Goal: Task Accomplishment & Management: Complete application form

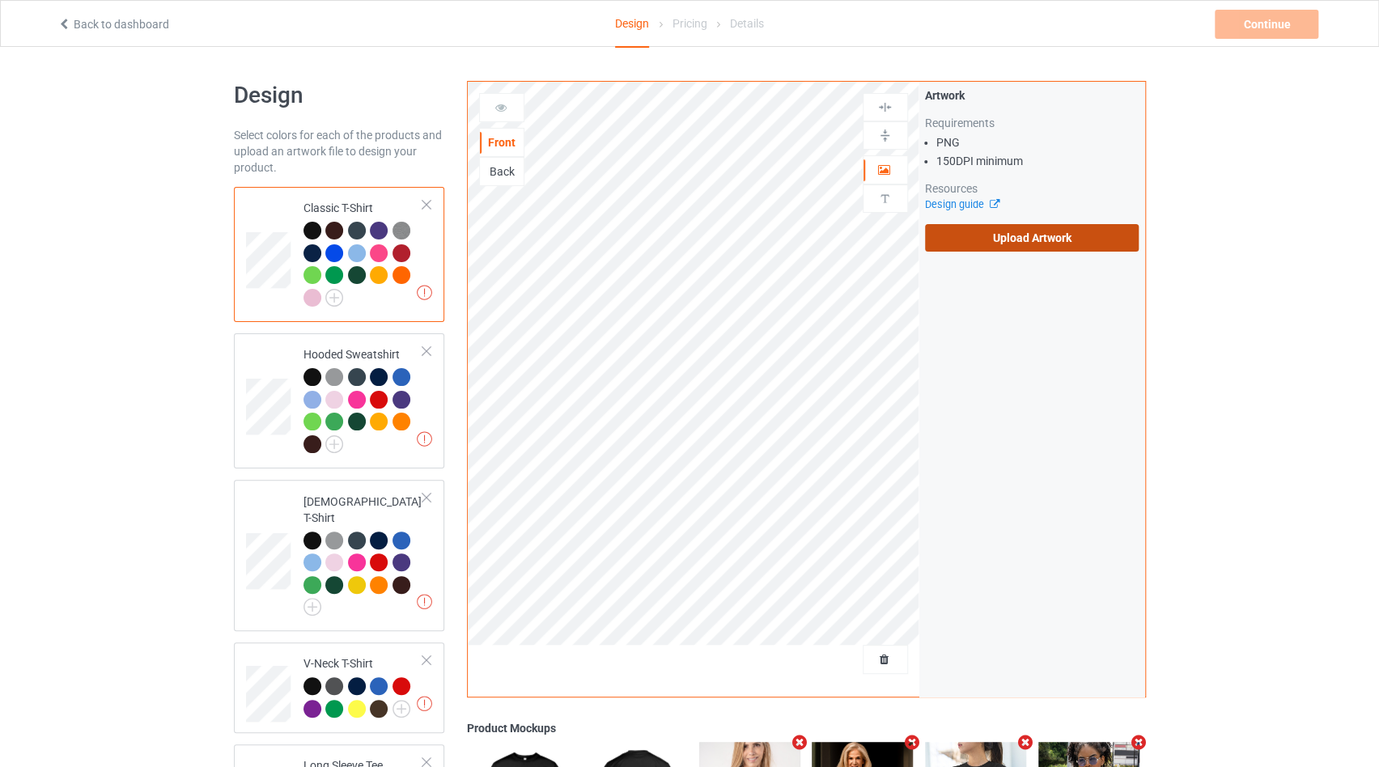
click at [937, 236] on label "Upload Artwork" at bounding box center [1032, 238] width 214 height 28
click at [0, 0] on input "Upload Artwork" at bounding box center [0, 0] width 0 height 0
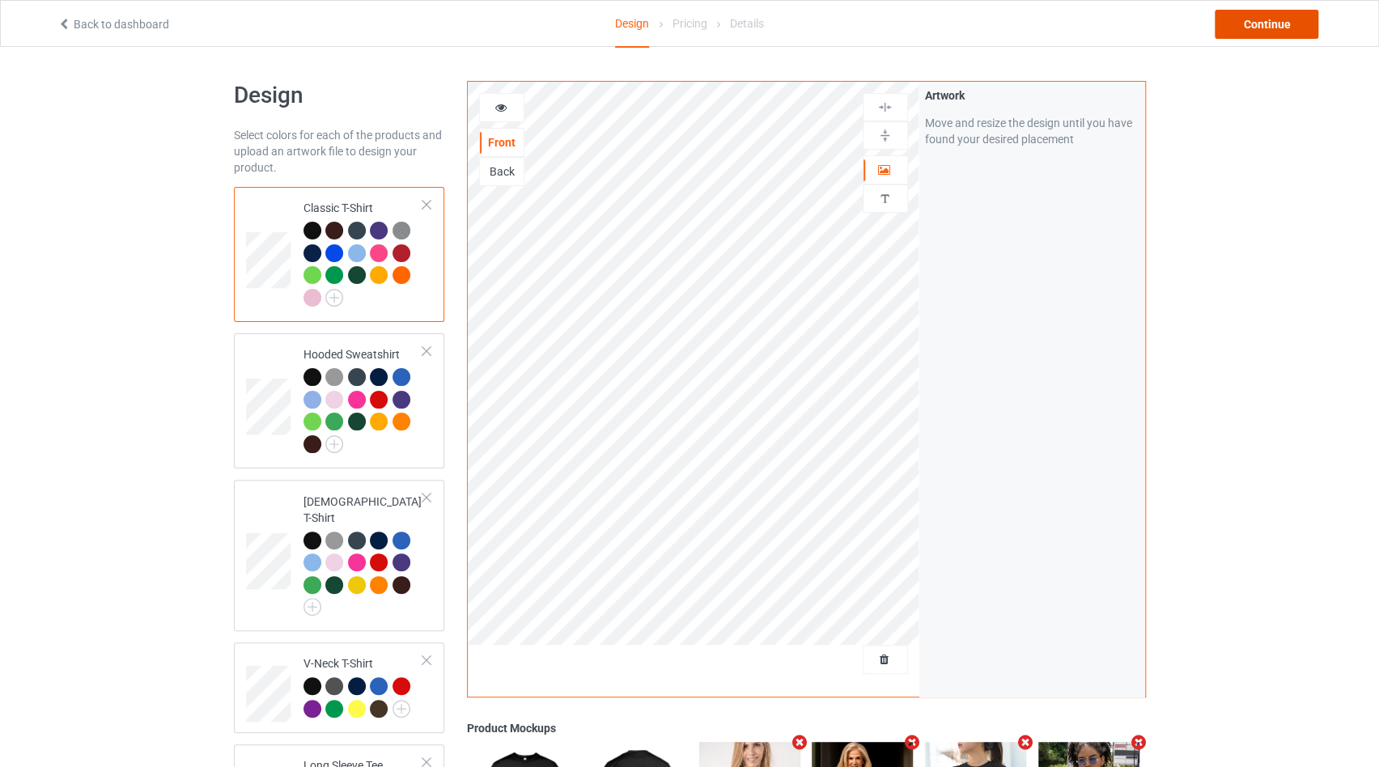
click at [1229, 23] on div "Continue" at bounding box center [1267, 24] width 104 height 29
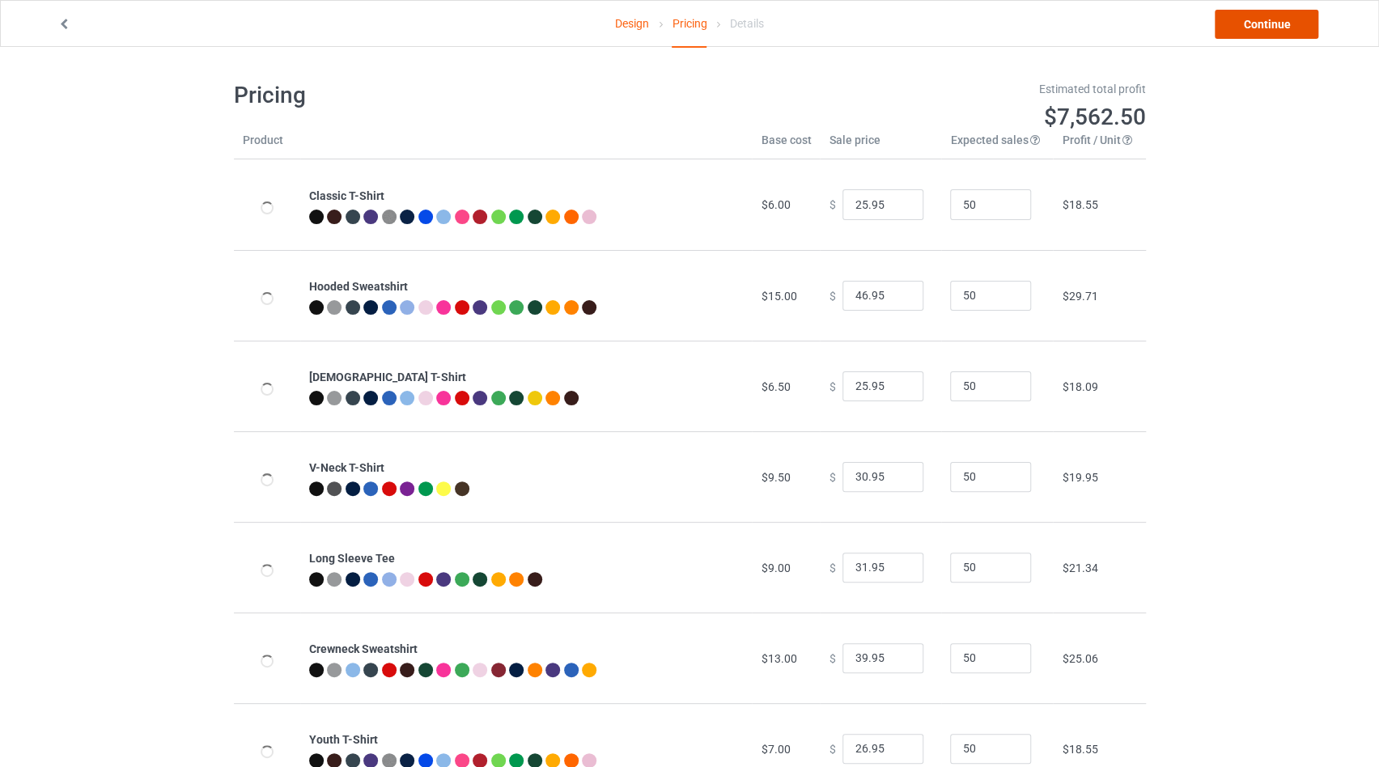
click at [1229, 23] on link "Continue" at bounding box center [1267, 24] width 104 height 29
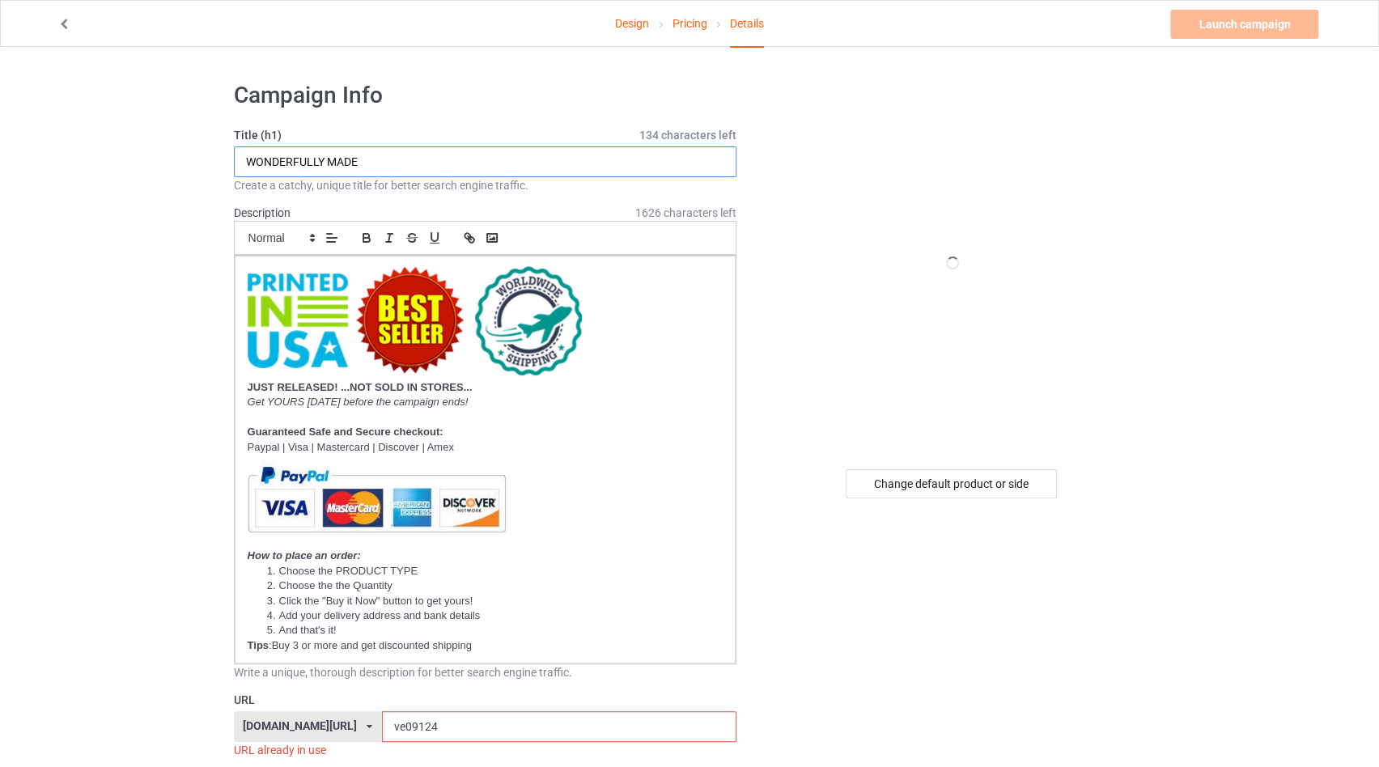
click at [316, 156] on input "WONDERFULLY MADE" at bounding box center [485, 161] width 503 height 31
type input "i"
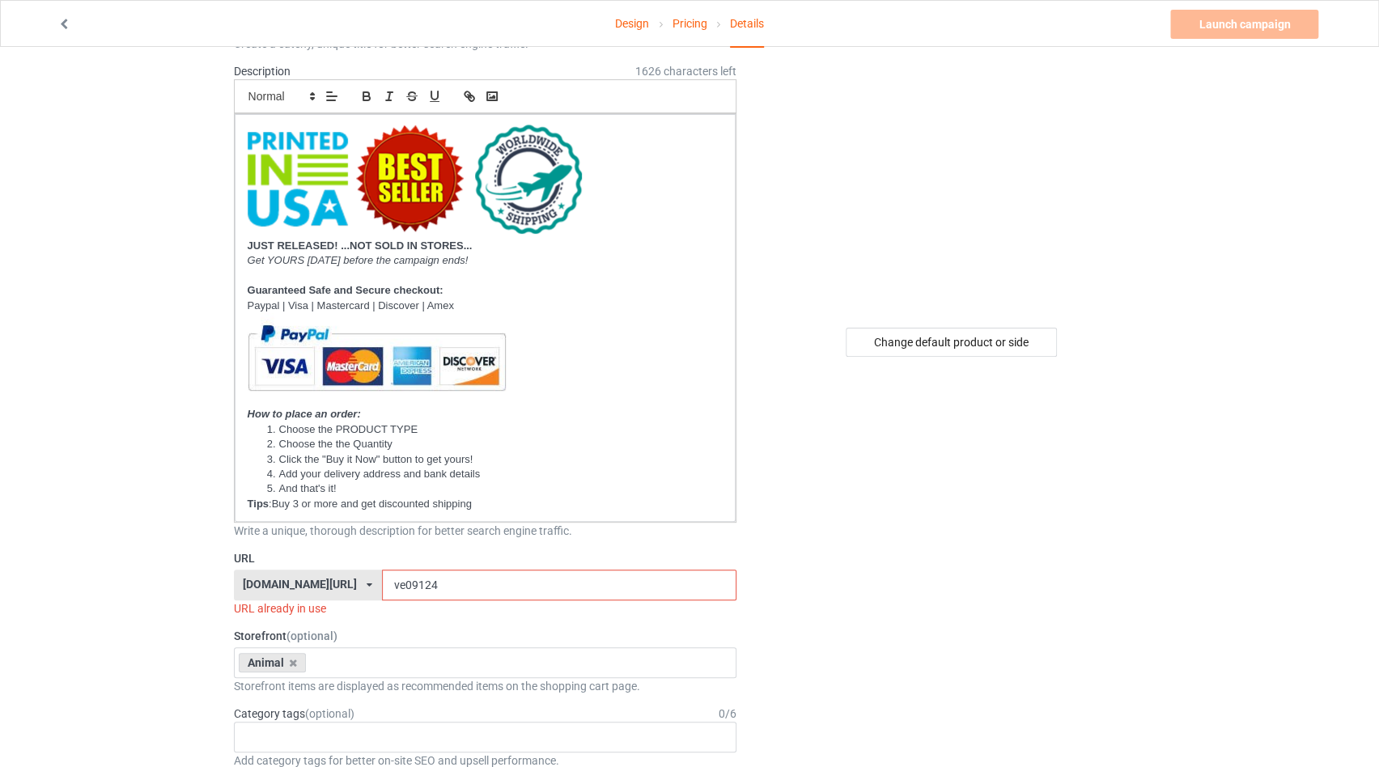
scroll to position [171, 0]
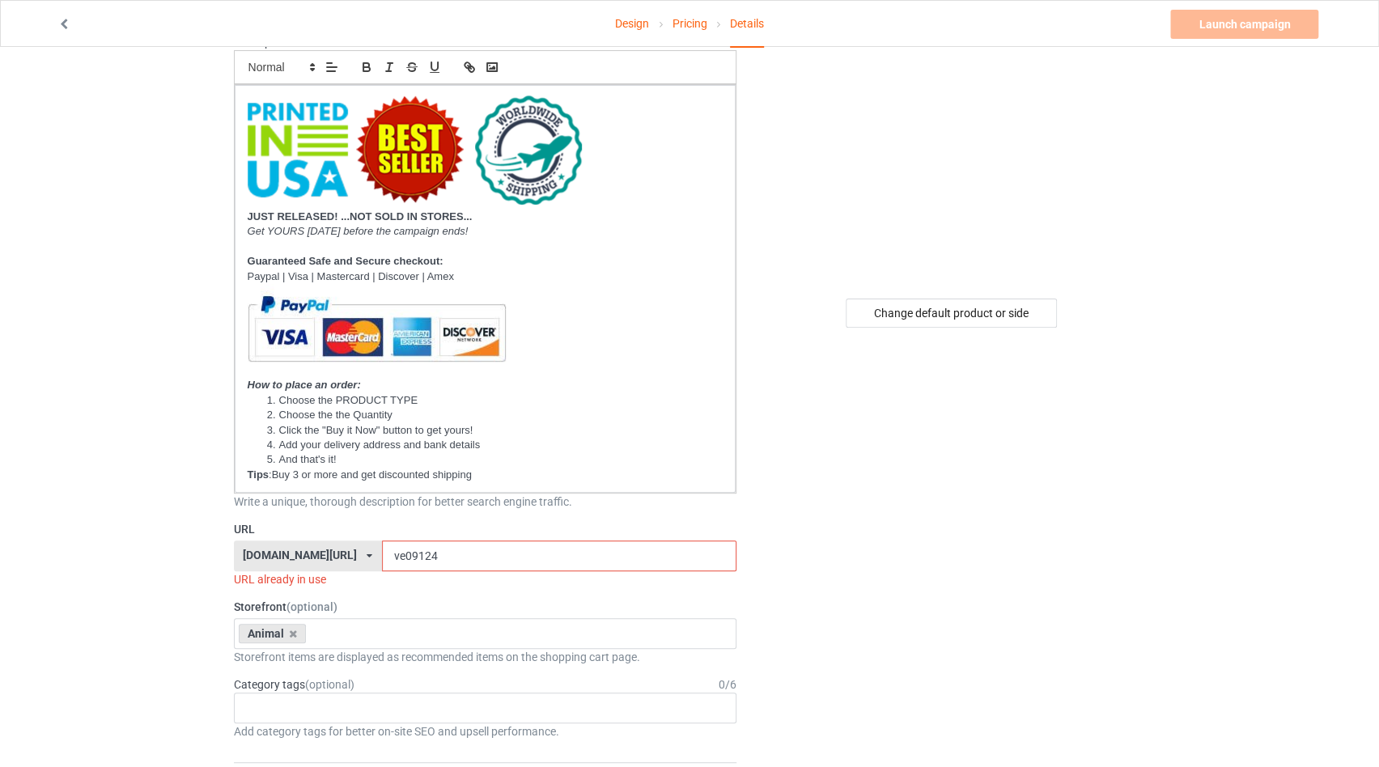
type input "I HATE IT WHEN..."
drag, startPoint x: 397, startPoint y: 555, endPoint x: 378, endPoint y: 550, distance: 20.0
click at [382, 550] on input "ve09124" at bounding box center [559, 556] width 355 height 31
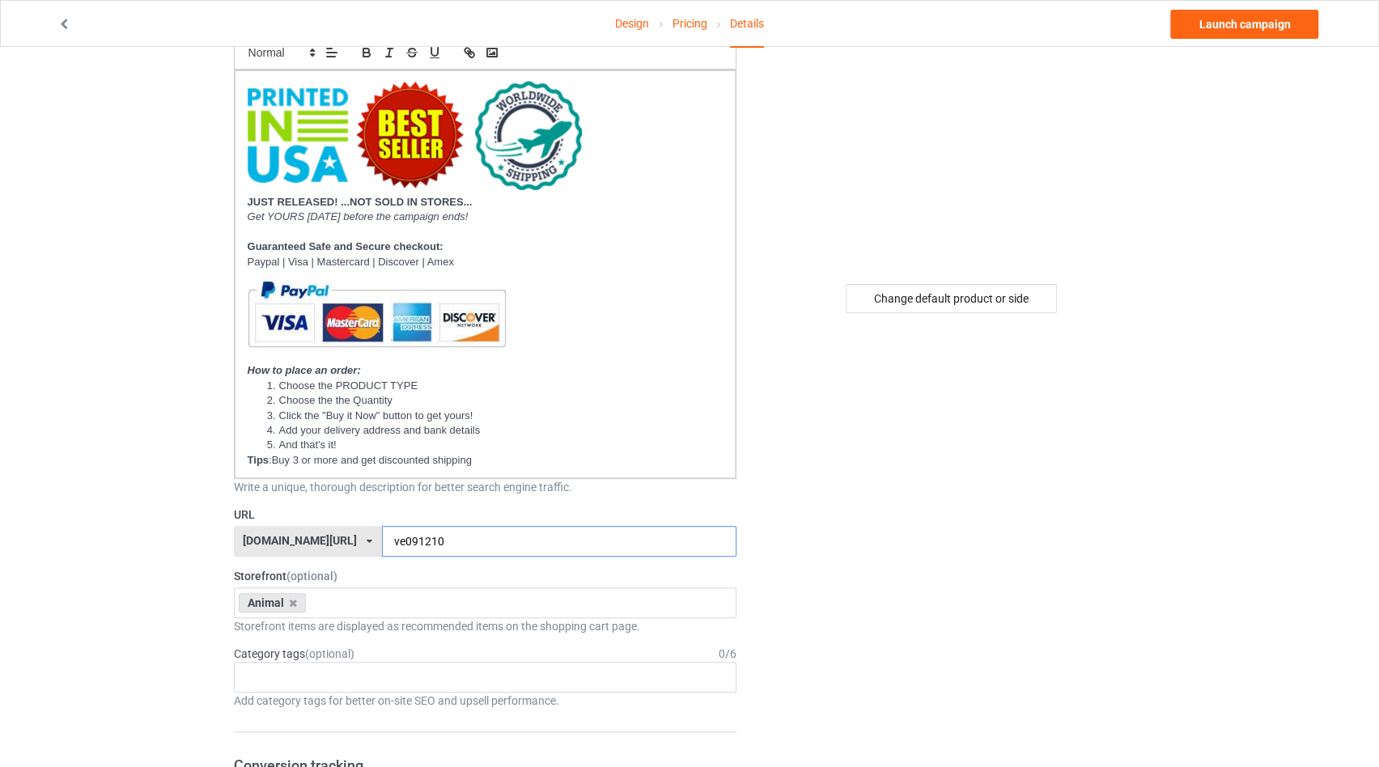
scroll to position [343, 0]
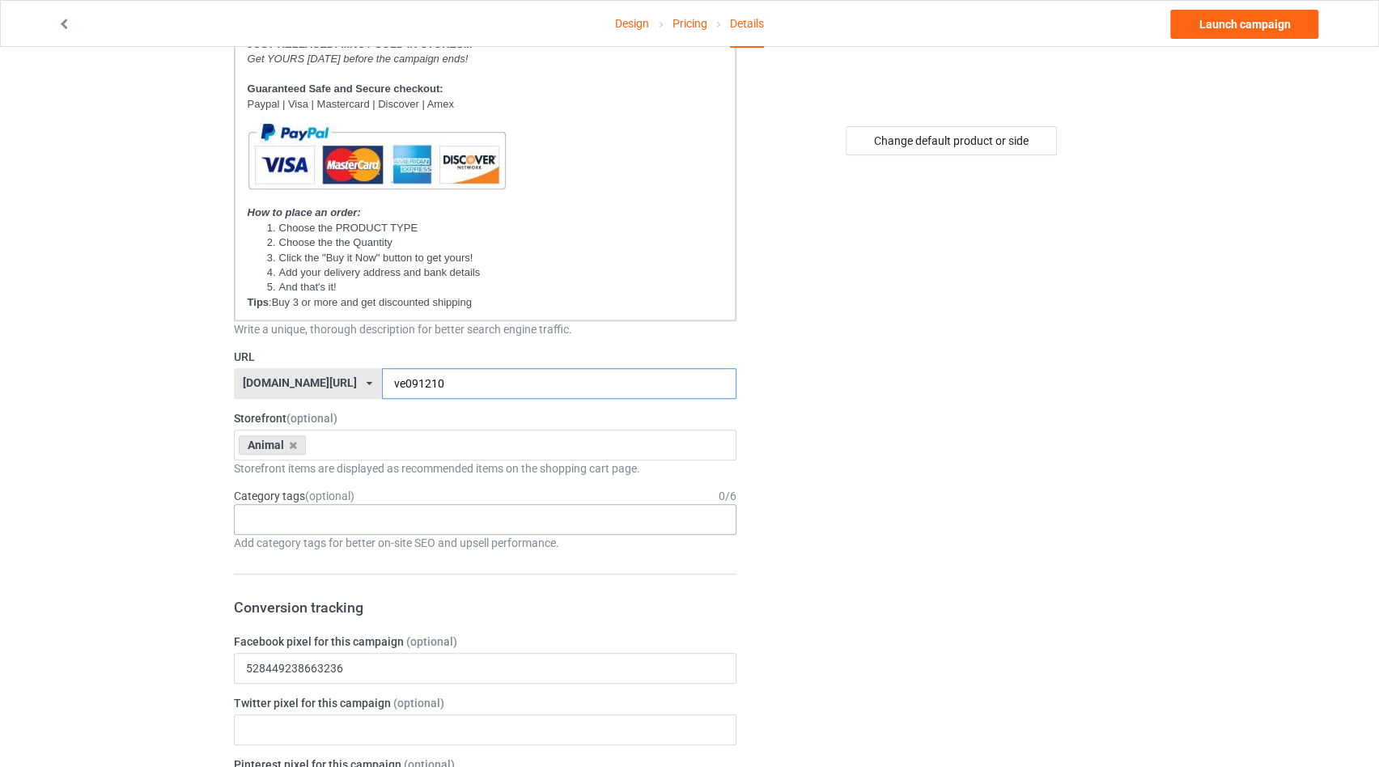
type input "ve091210"
click at [308, 512] on div "Age > 1-19 > 1 Age > 1-12 Months > 1 Month Age > 1-12 Months Age > 1-19 Age > 1…" at bounding box center [485, 519] width 503 height 31
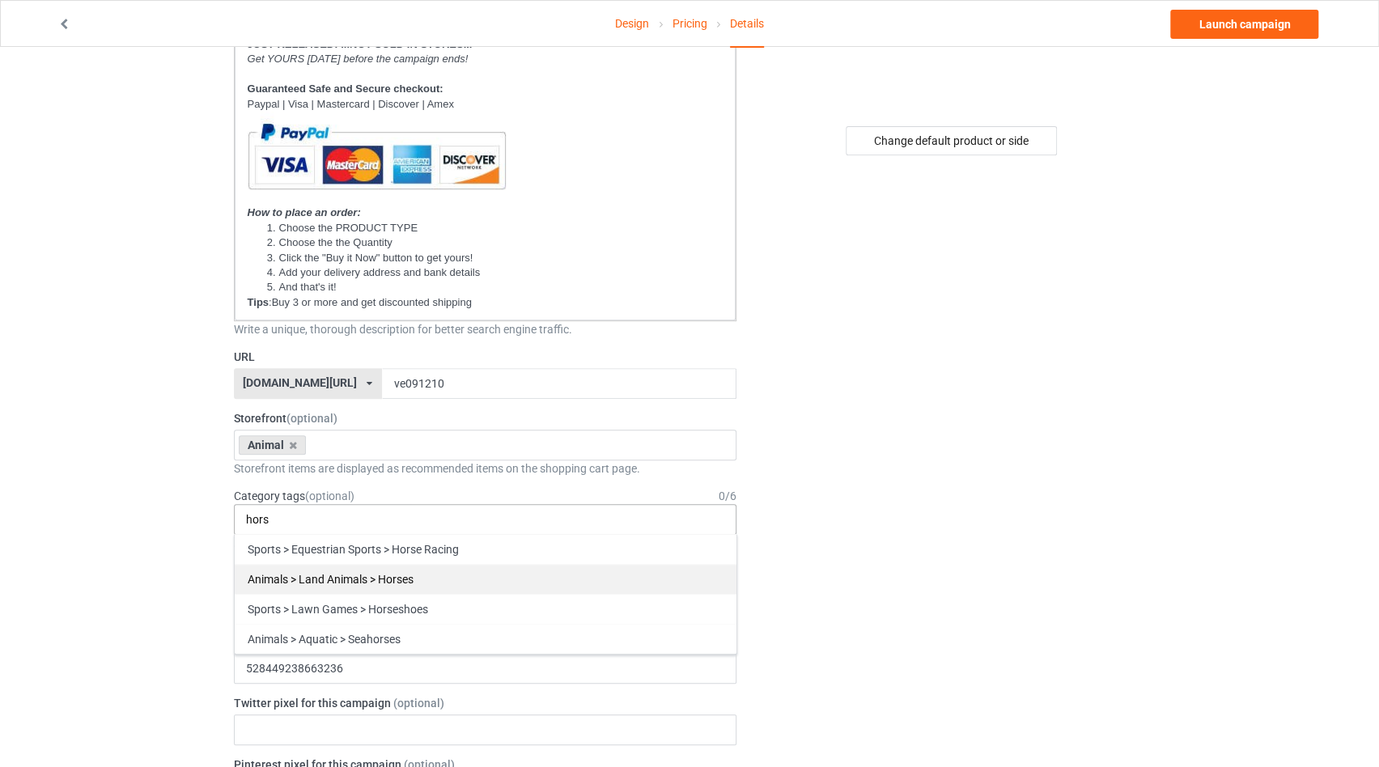
type input "hors"
click at [344, 576] on div "Animals > Land Animals > Horses" at bounding box center [486, 579] width 502 height 30
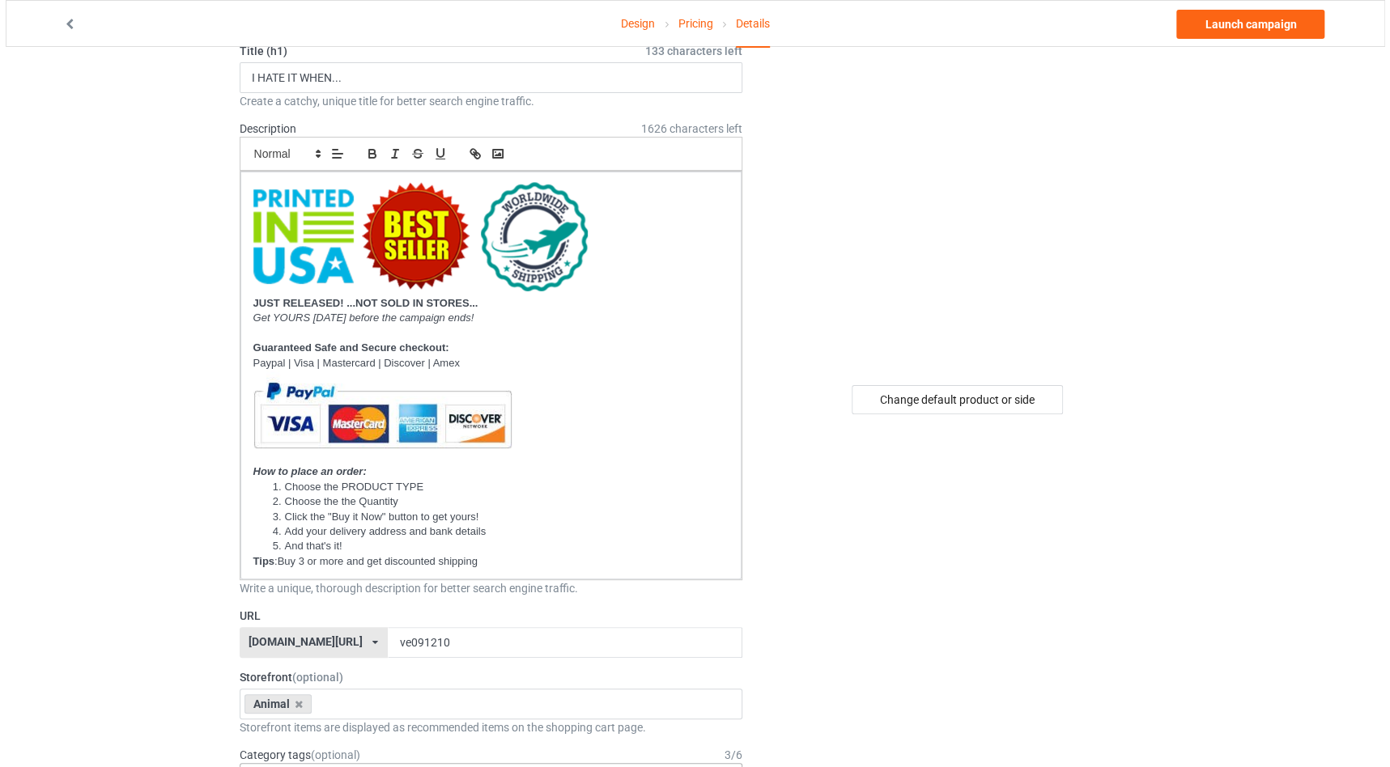
scroll to position [0, 0]
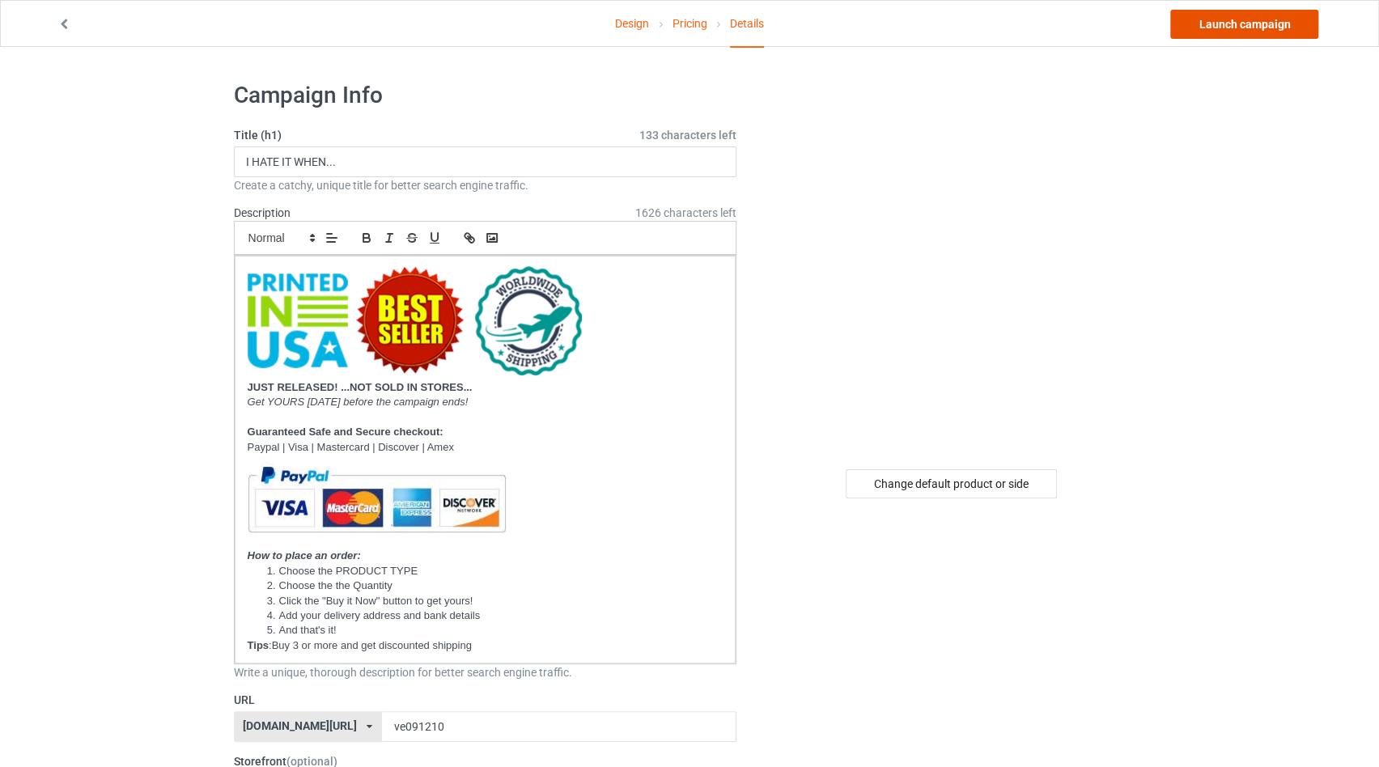
click at [1233, 20] on link "Launch campaign" at bounding box center [1244, 24] width 148 height 29
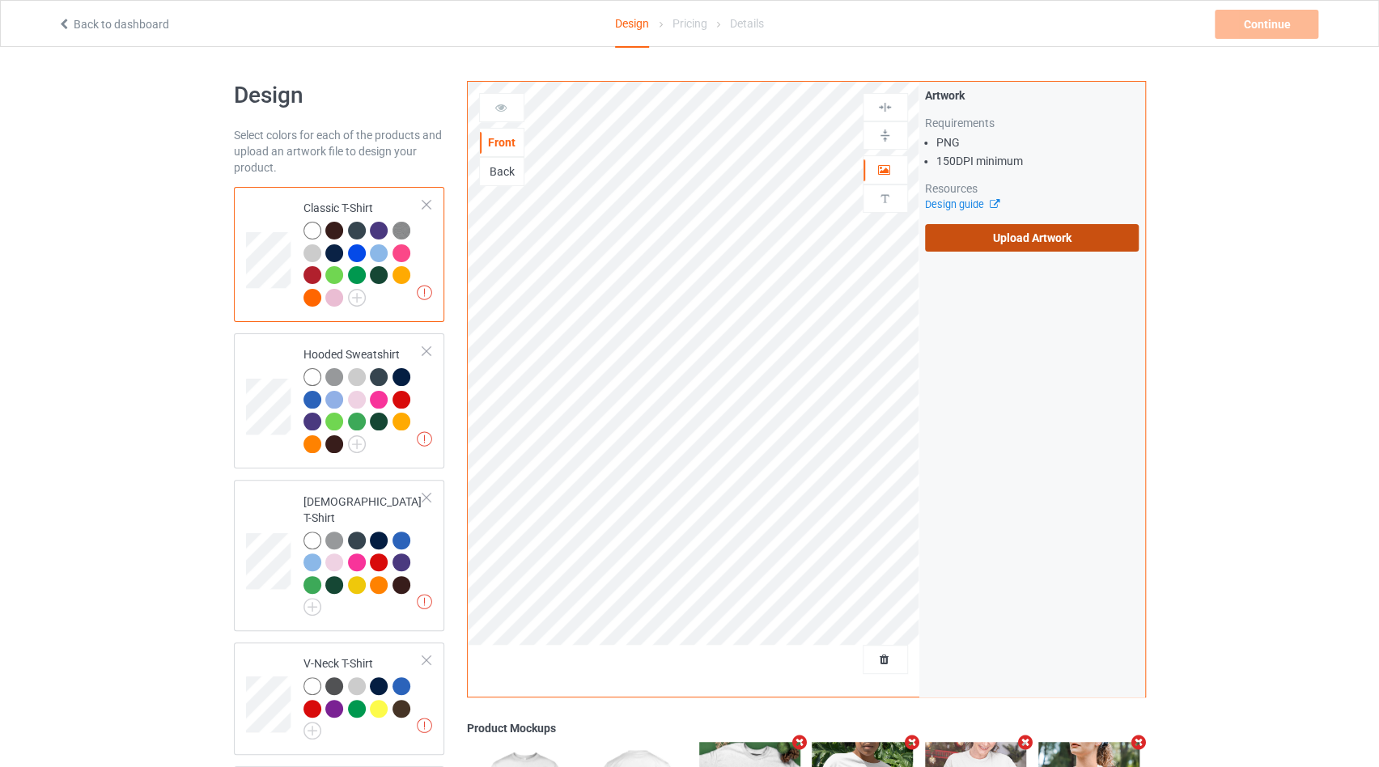
click at [996, 237] on label "Upload Artwork" at bounding box center [1032, 238] width 214 height 28
click at [0, 0] on input "Upload Artwork" at bounding box center [0, 0] width 0 height 0
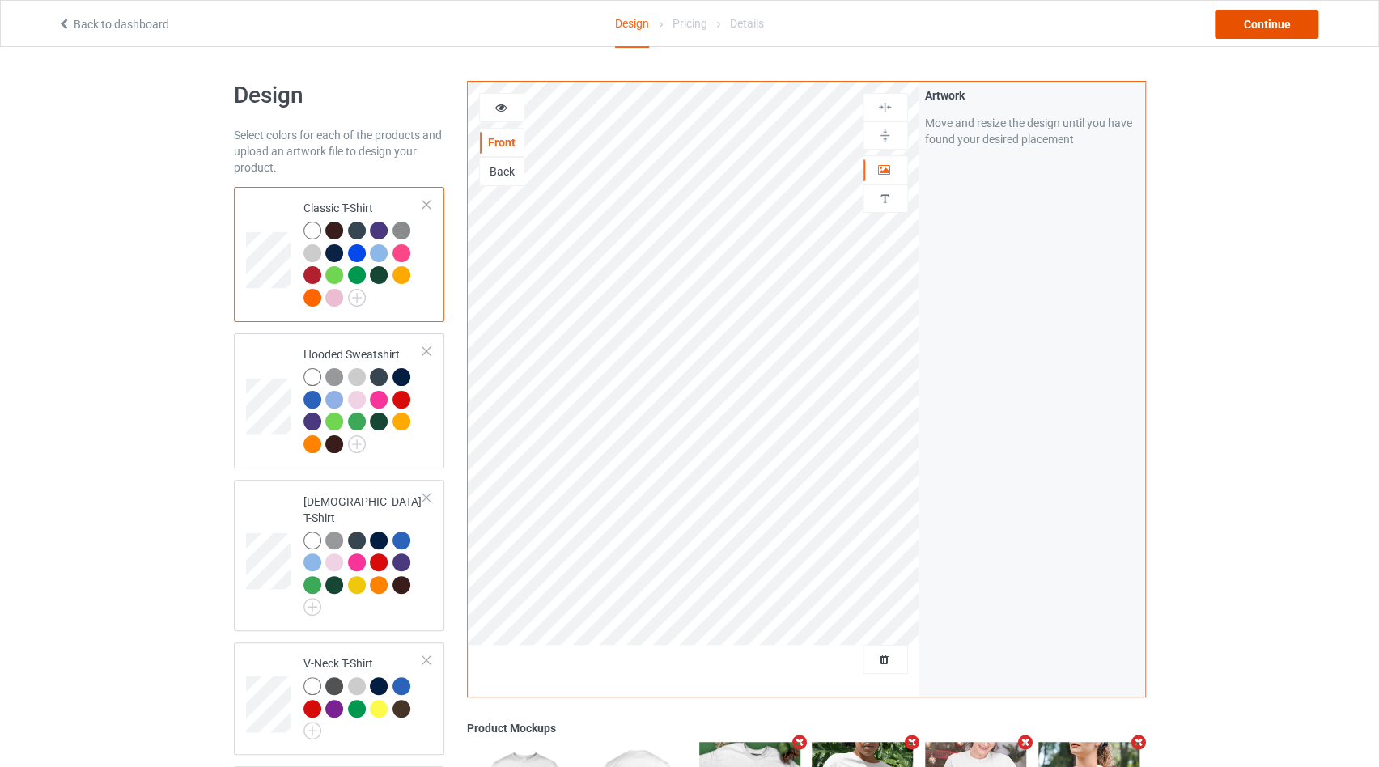
click at [1280, 23] on div "Continue" at bounding box center [1267, 24] width 104 height 29
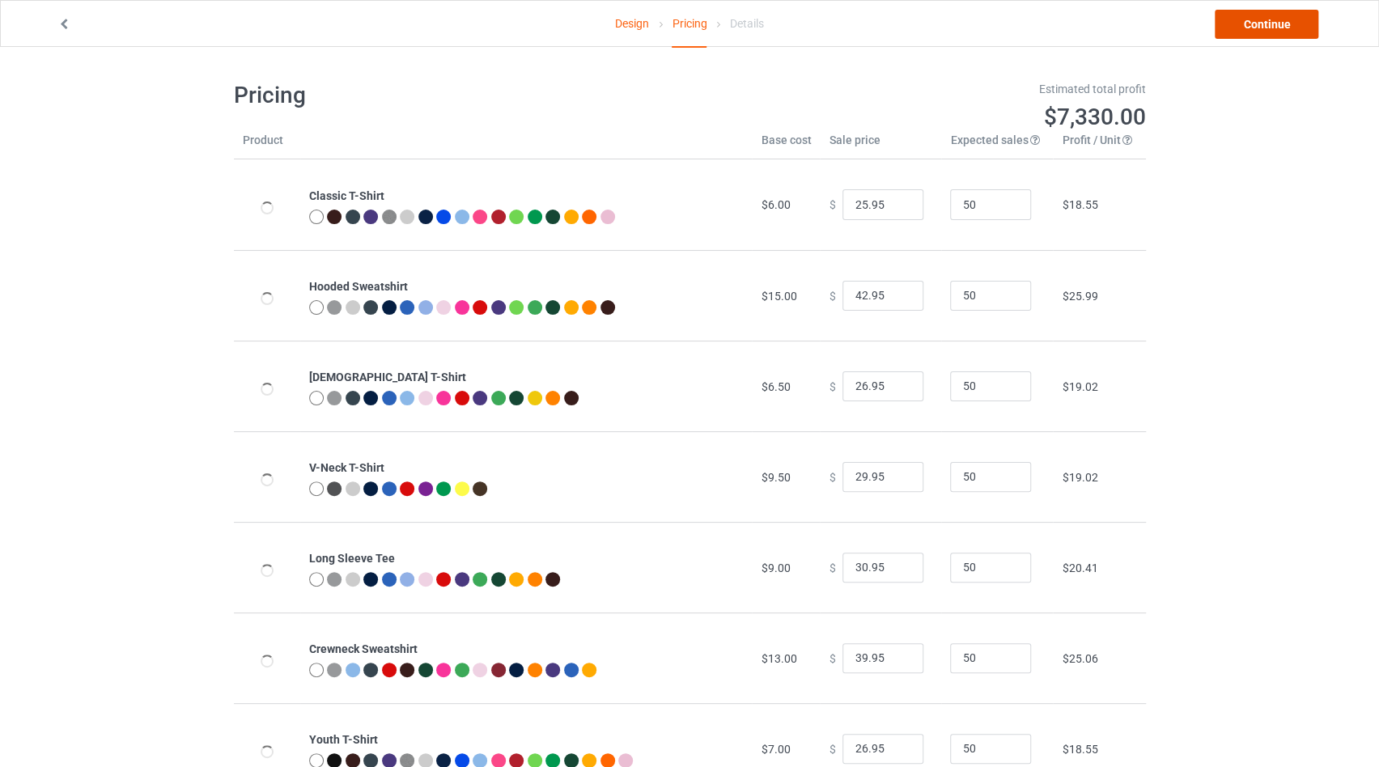
click at [1272, 23] on link "Continue" at bounding box center [1267, 24] width 104 height 29
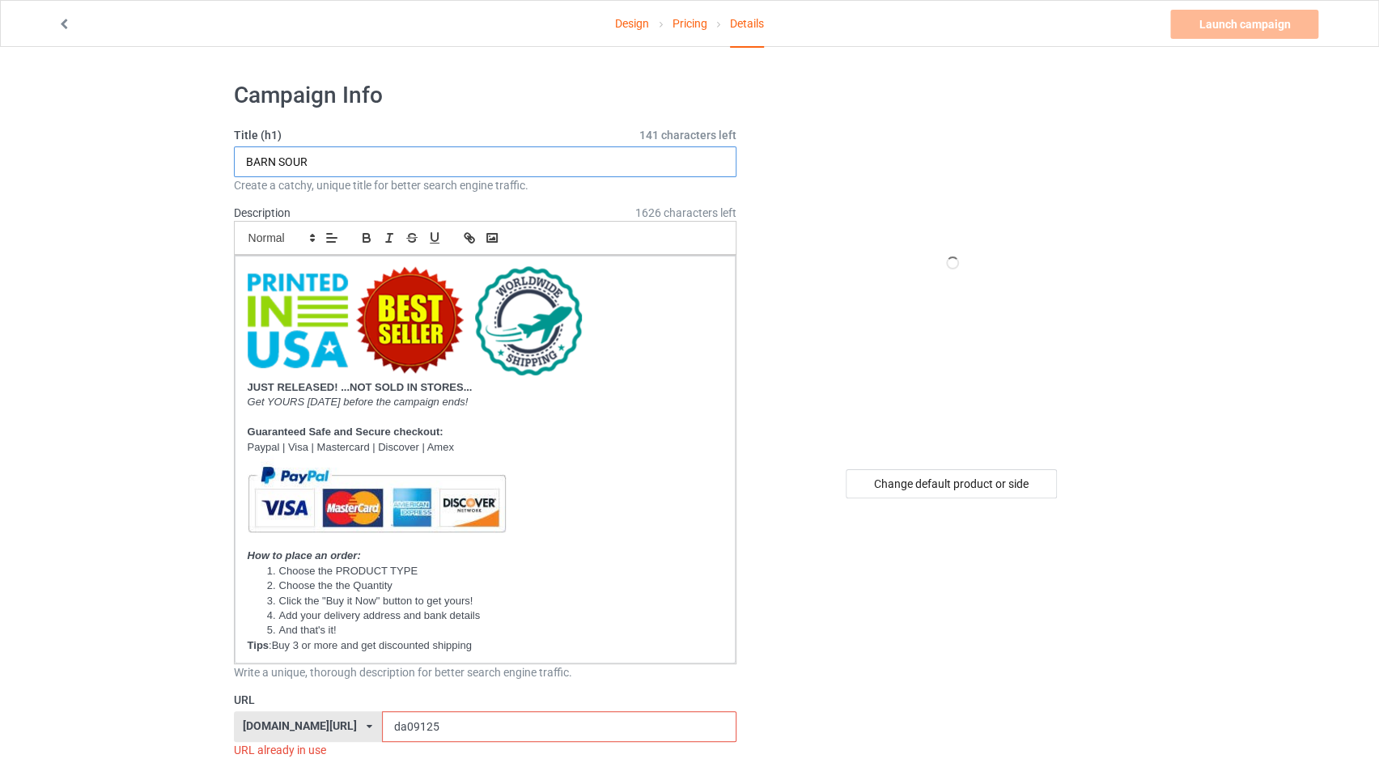
click at [320, 165] on input "BARN SOUR" at bounding box center [485, 161] width 503 height 31
click at [520, 165] on input "THE SMELL OF HORSES IS LIKE" at bounding box center [485, 161] width 503 height 31
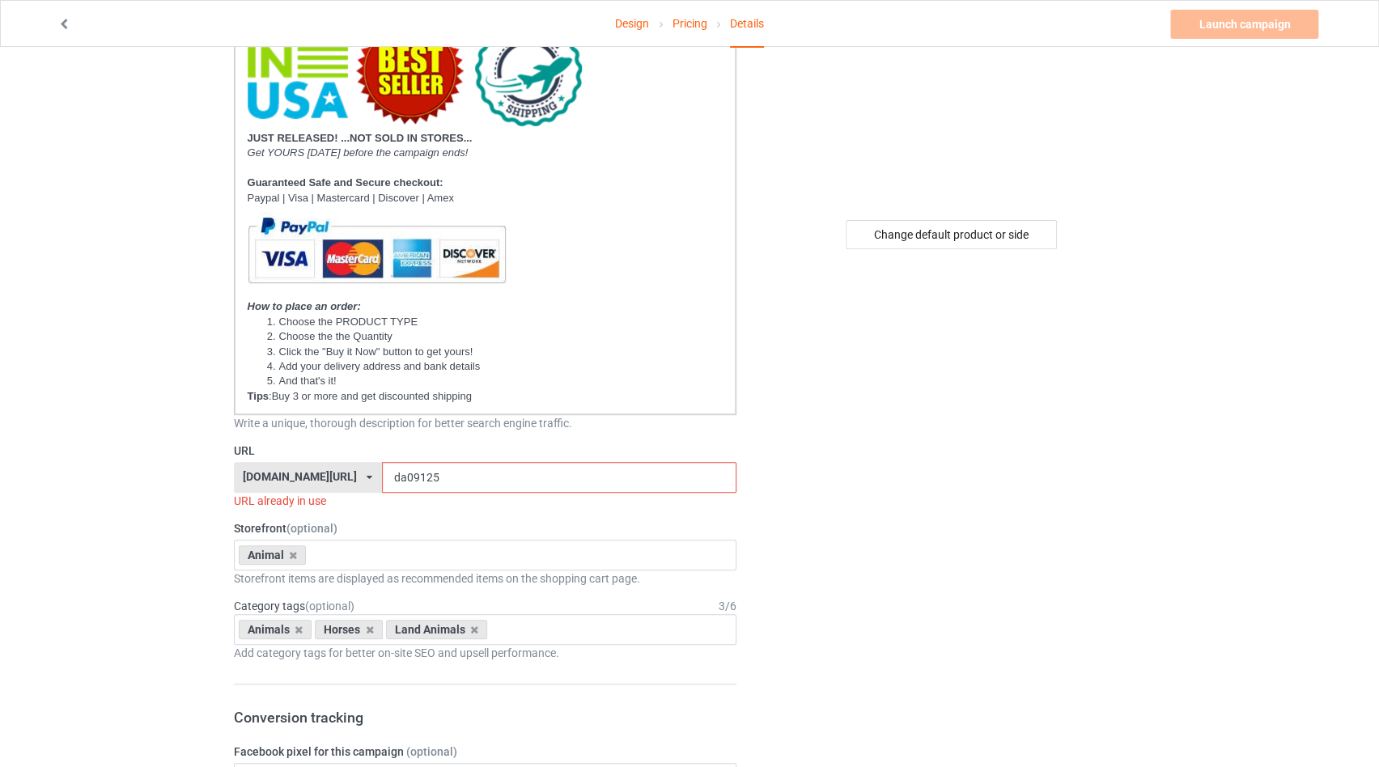
scroll to position [343, 0]
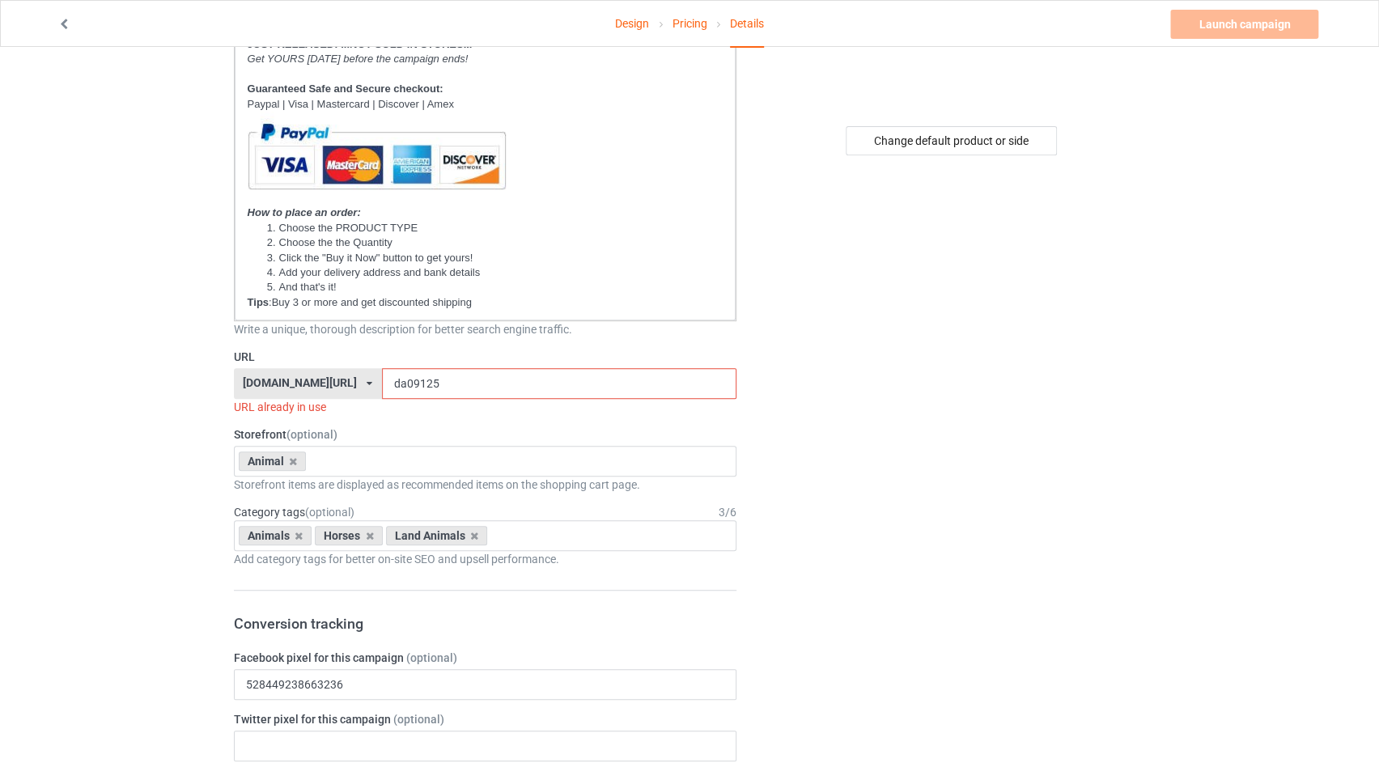
type input "THE SMELL OF HORSES IS LIKE AROMATHERAPY"
click at [382, 381] on input "da09125" at bounding box center [559, 383] width 355 height 31
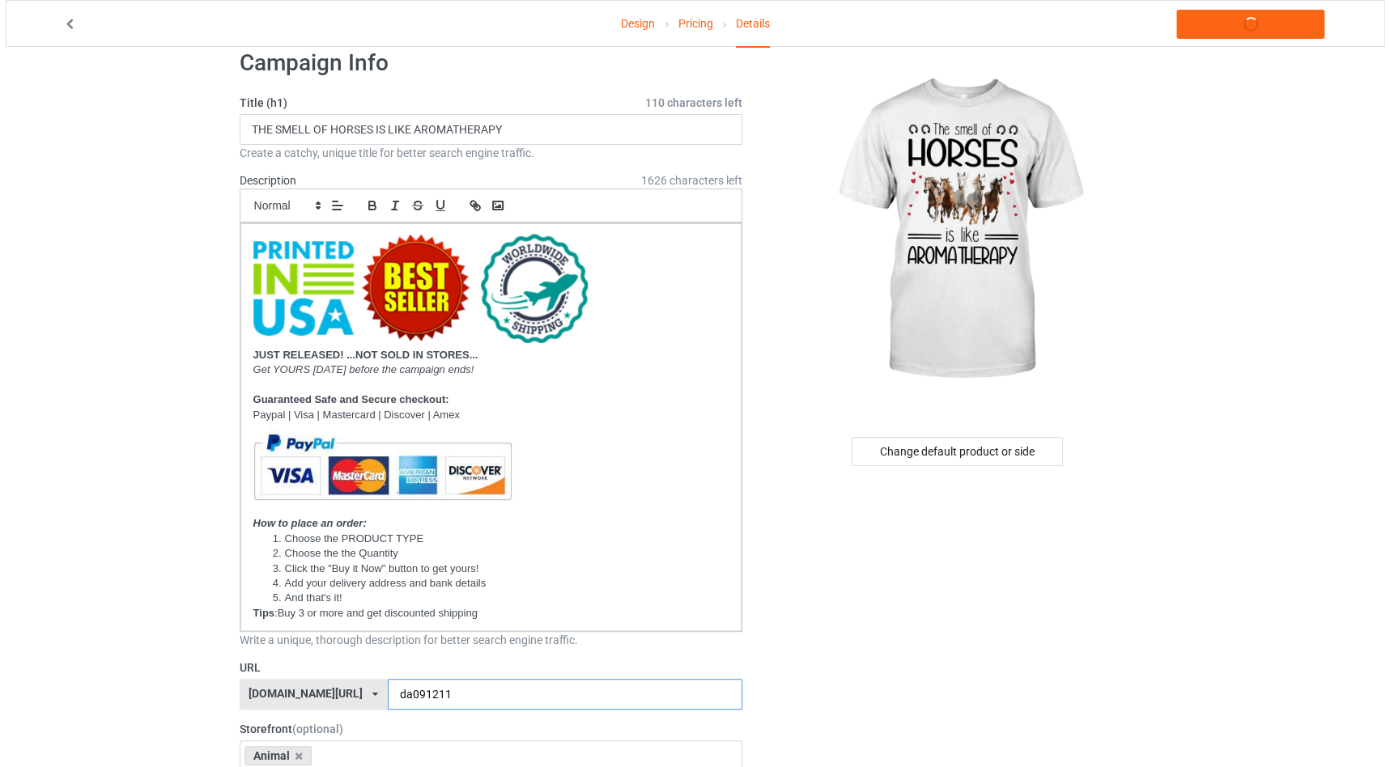
scroll to position [0, 0]
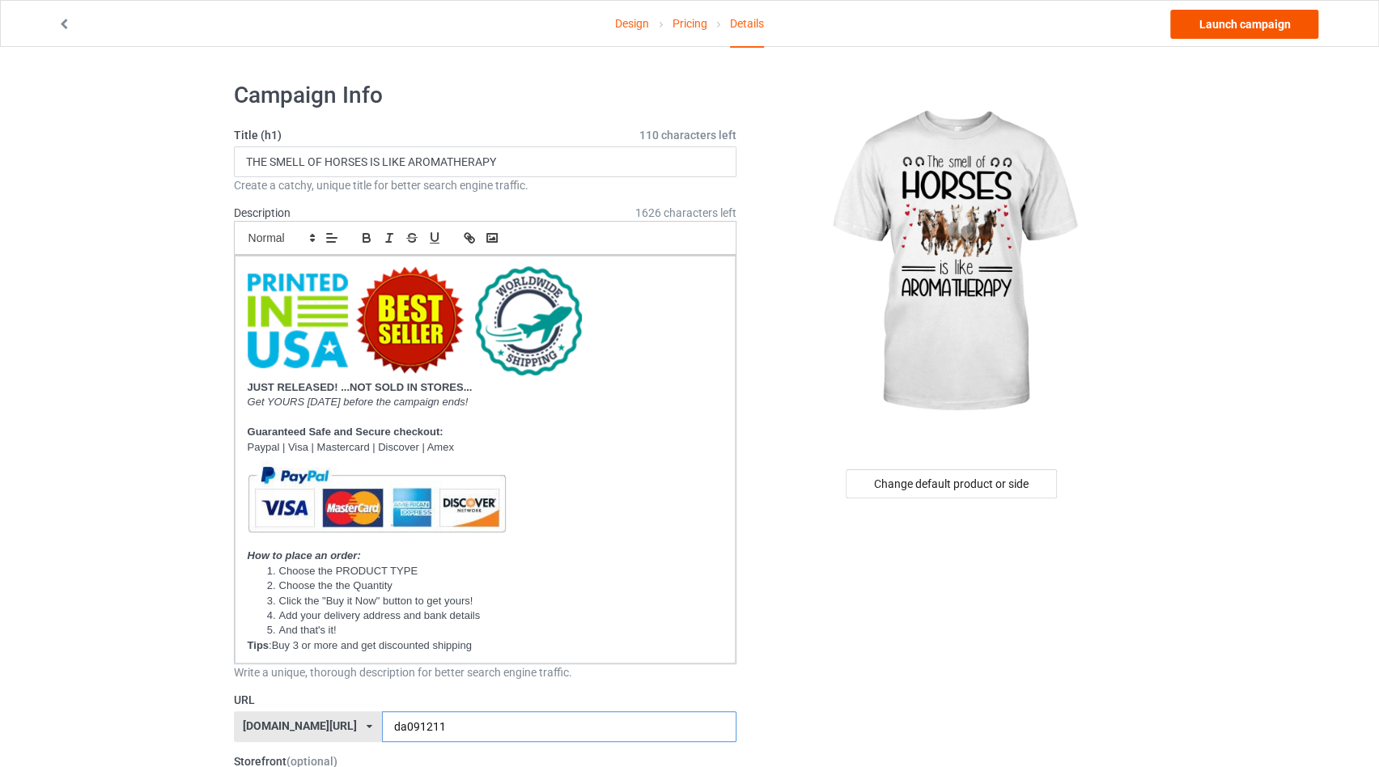
type input "da091211"
click at [1197, 30] on link "Launch campaign" at bounding box center [1244, 24] width 148 height 29
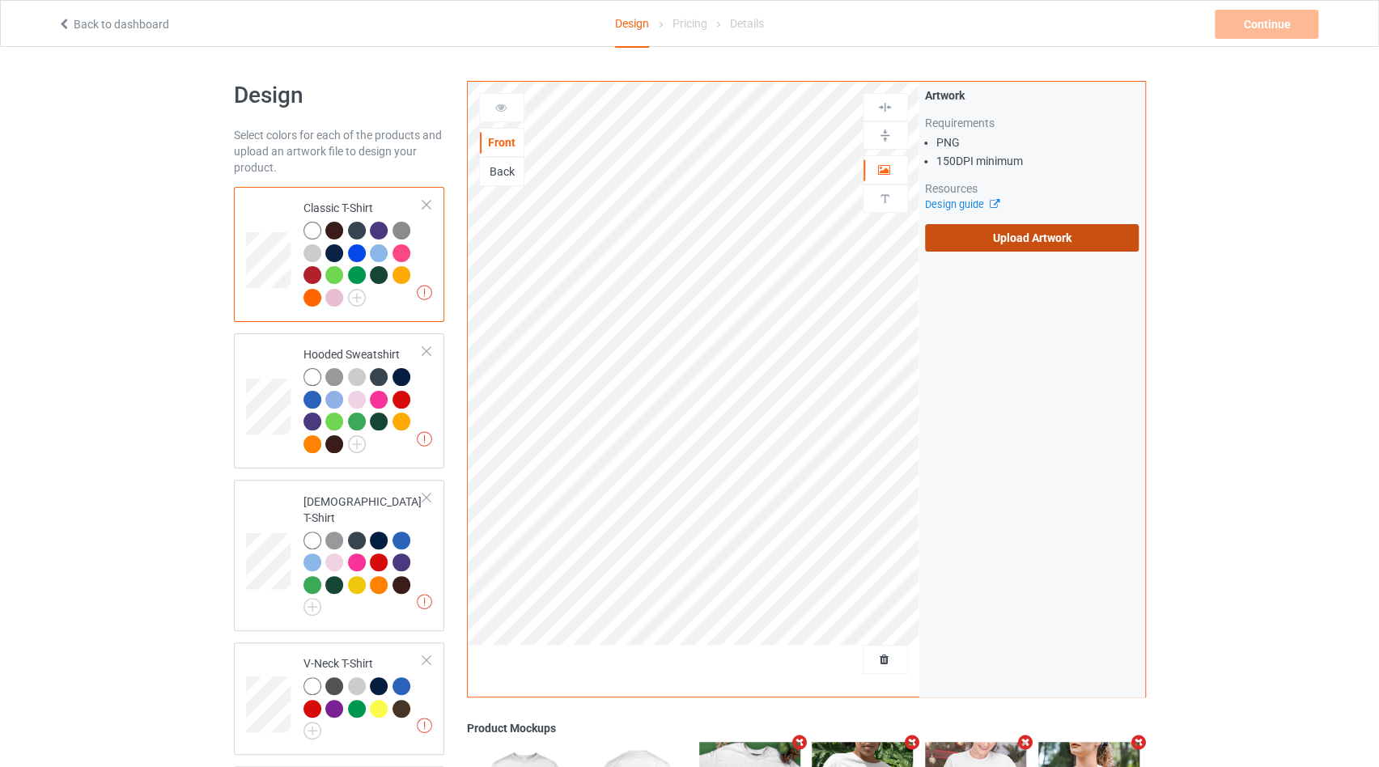
click at [1053, 240] on label "Upload Artwork" at bounding box center [1032, 238] width 214 height 28
click at [0, 0] on input "Upload Artwork" at bounding box center [0, 0] width 0 height 0
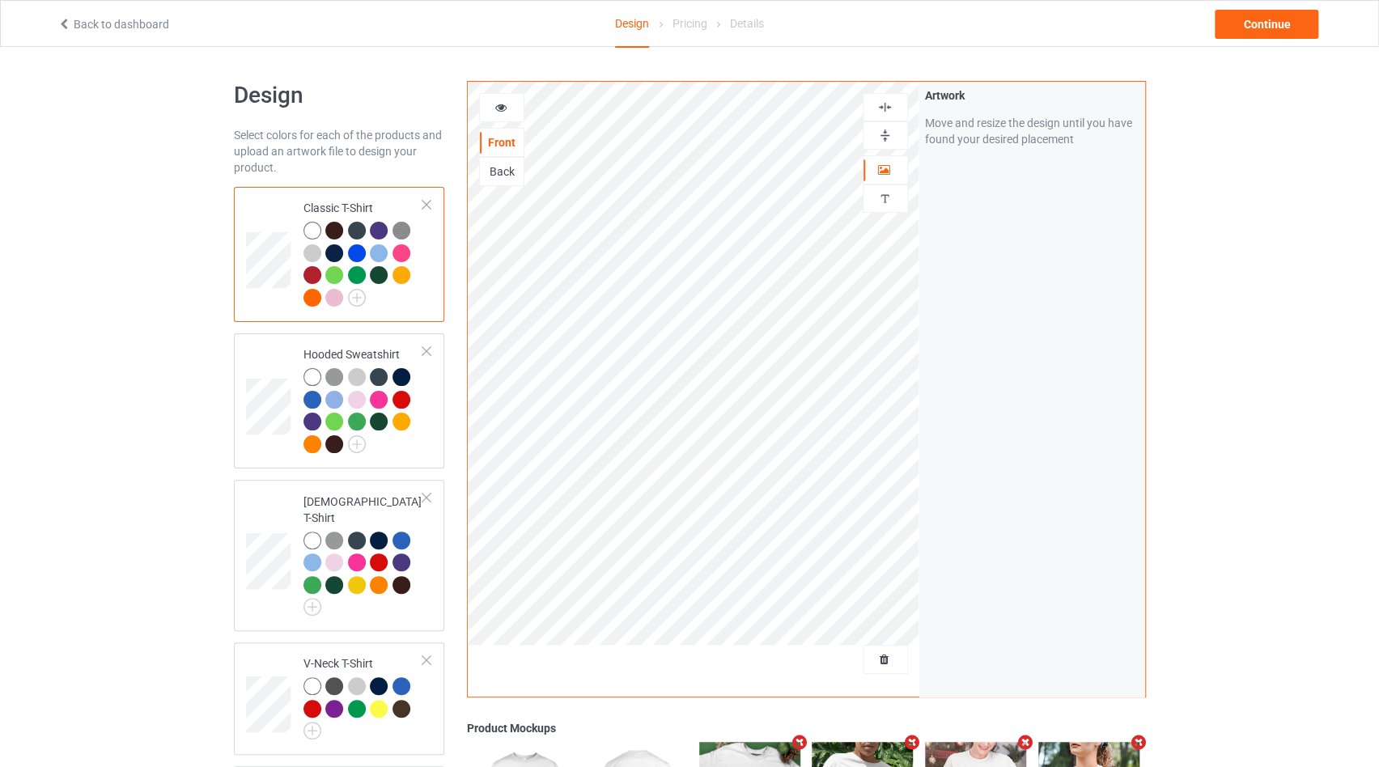
click at [1235, 41] on div "Back to dashboard Design Pricing Details Continue" at bounding box center [689, 23] width 1287 height 45
click at [1257, 26] on div "Continue" at bounding box center [1267, 24] width 104 height 29
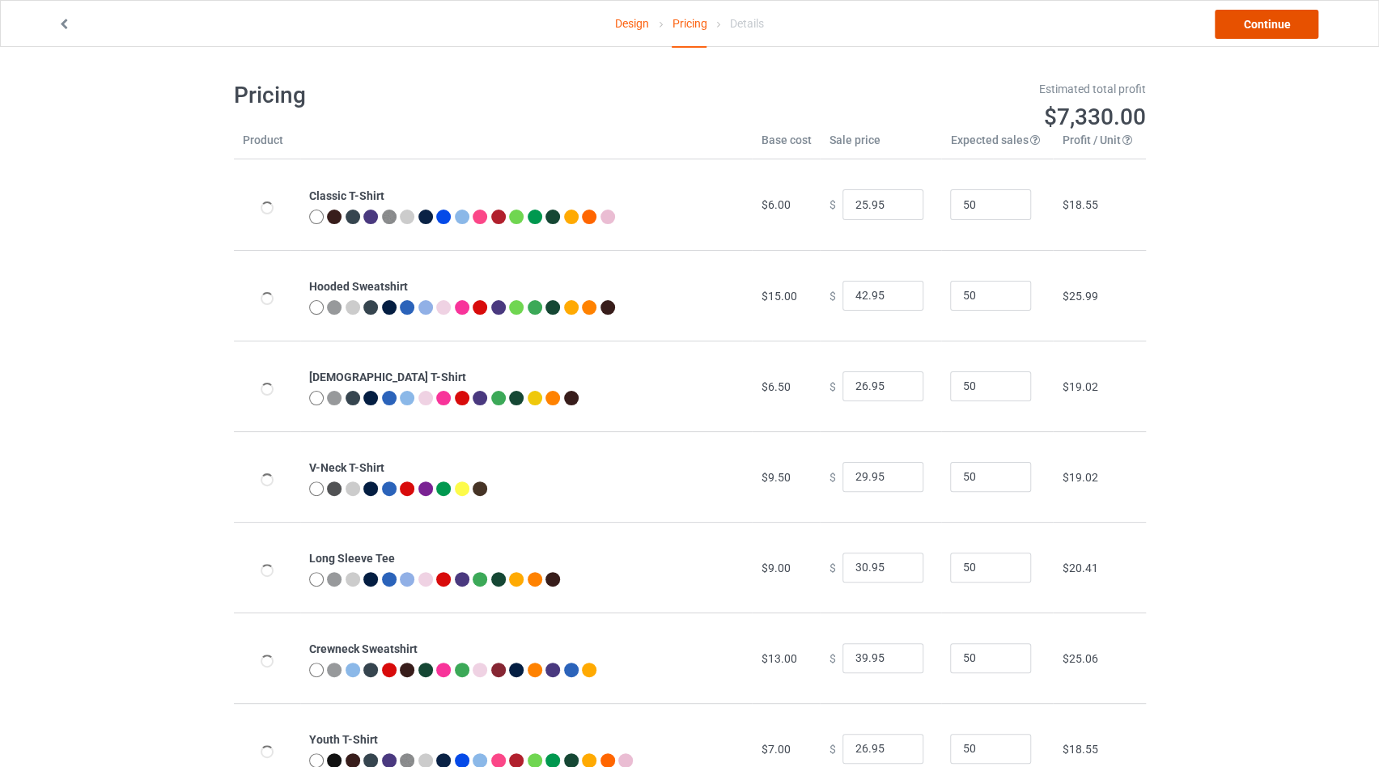
click at [1257, 26] on link "Continue" at bounding box center [1267, 24] width 104 height 29
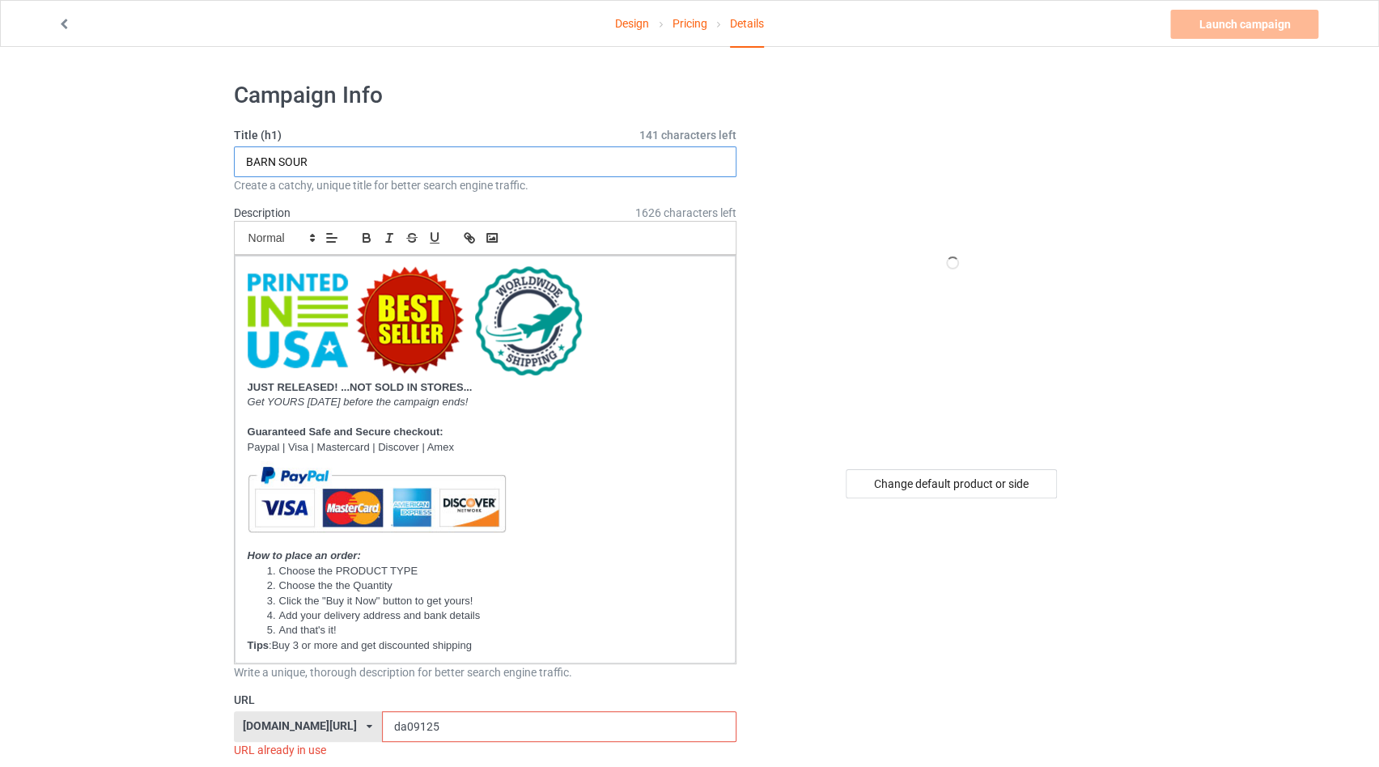
click at [350, 162] on input "BARN SOUR" at bounding box center [485, 161] width 503 height 31
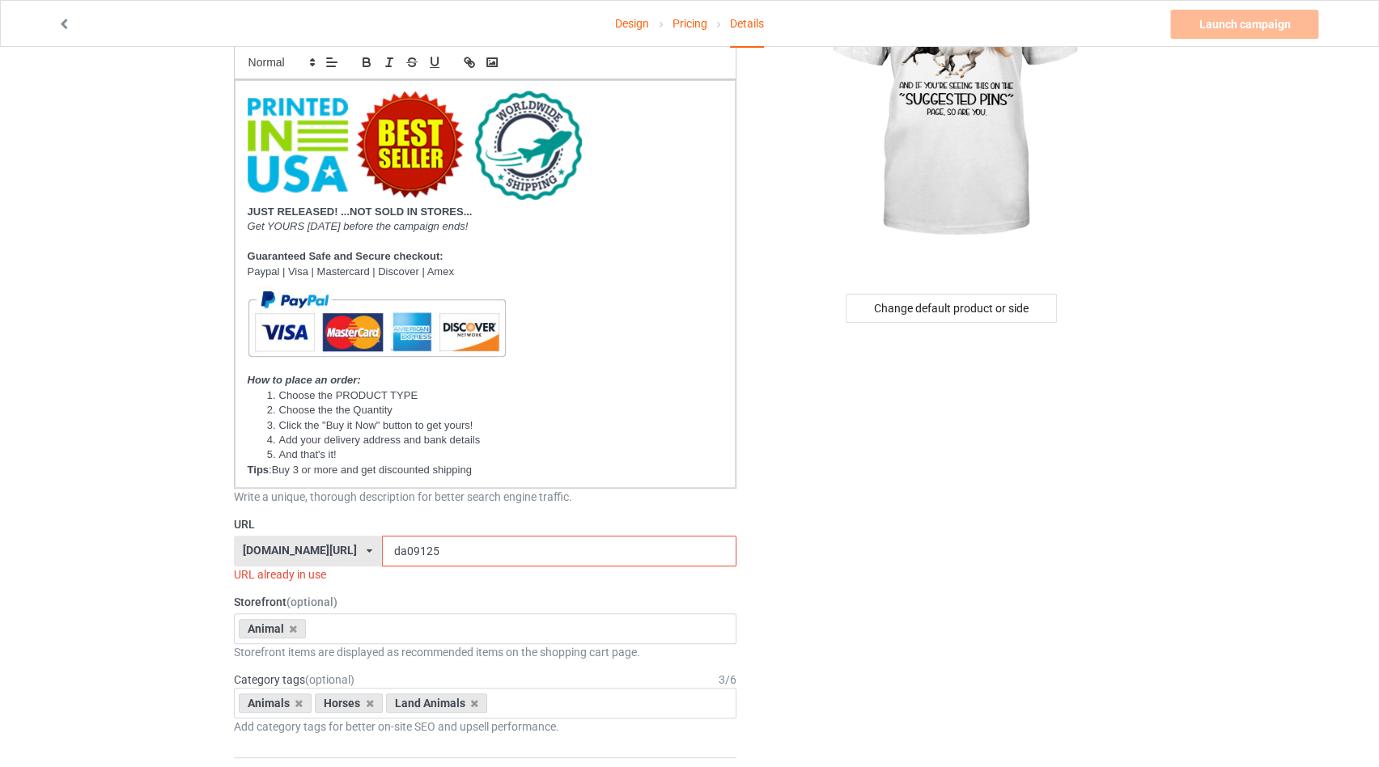
scroll to position [343, 0]
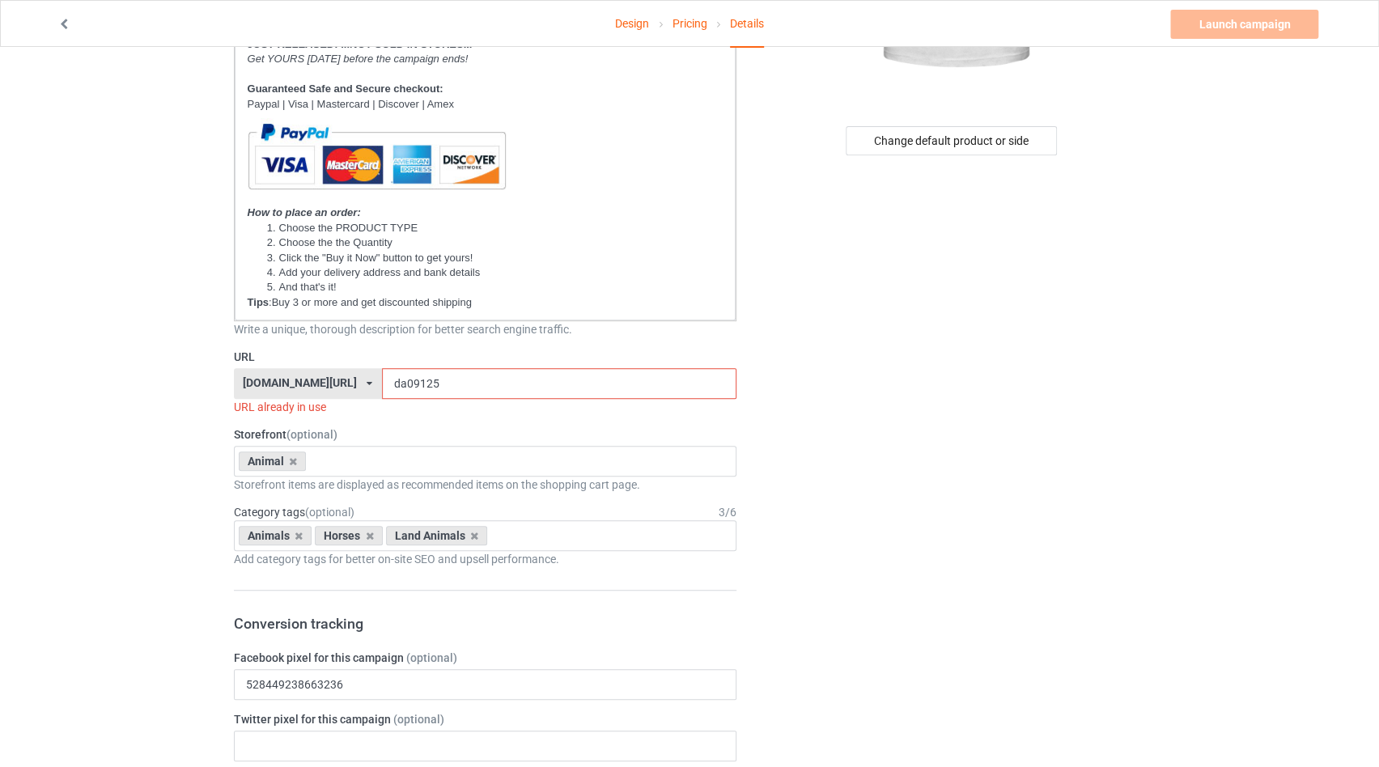
type input "HORSES IN THEIR BLOOD"
drag, startPoint x: 395, startPoint y: 382, endPoint x: 380, endPoint y: 382, distance: 15.4
click at [382, 382] on input "da09125" at bounding box center [559, 383] width 355 height 31
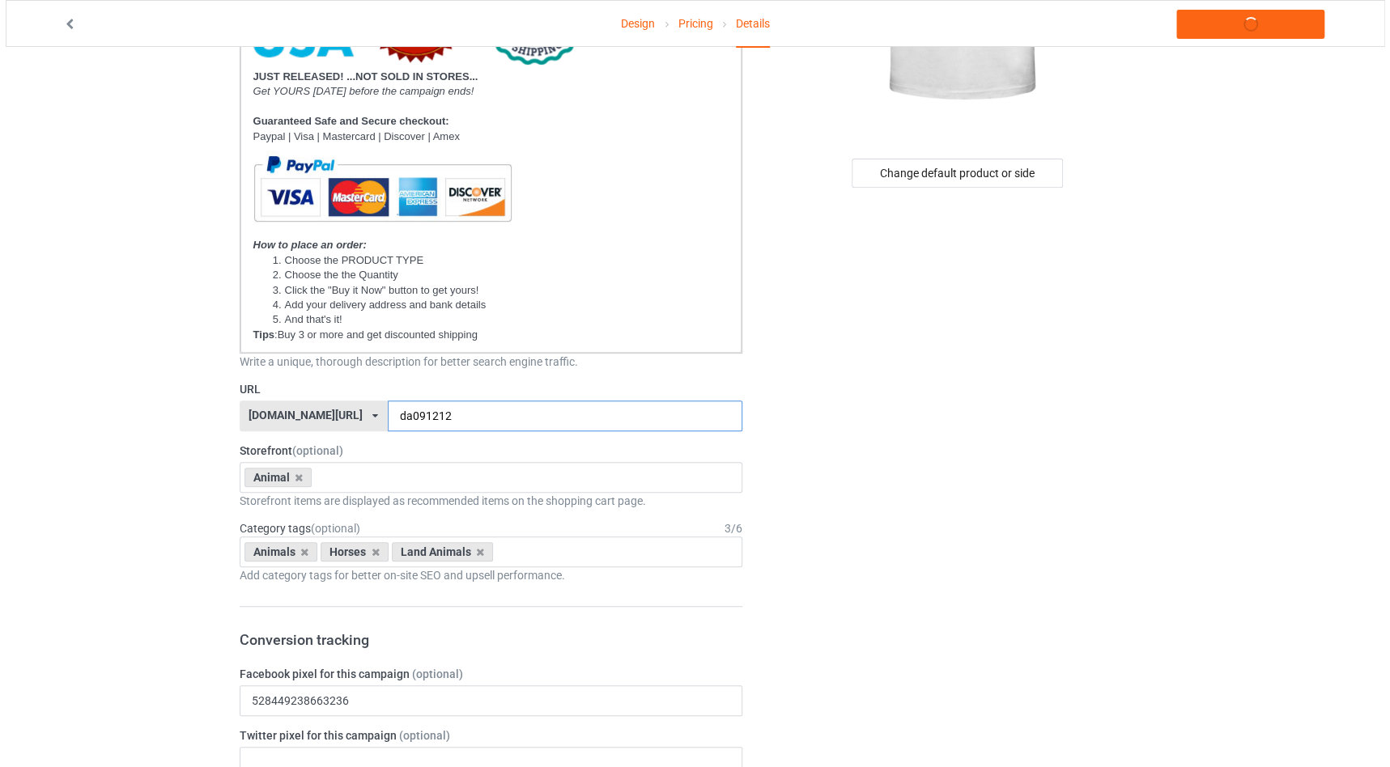
scroll to position [0, 0]
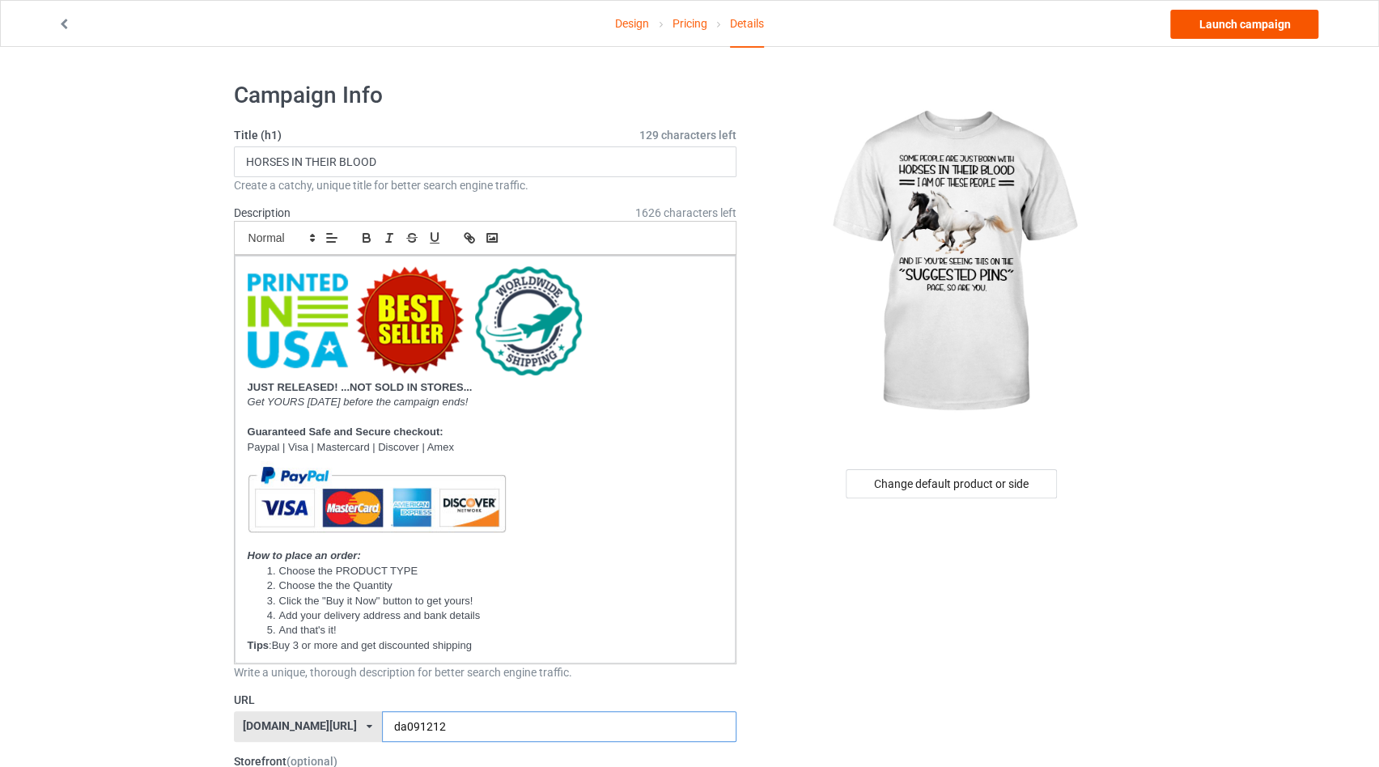
type input "da091212"
click at [1190, 23] on link "Launch campaign" at bounding box center [1244, 24] width 148 height 29
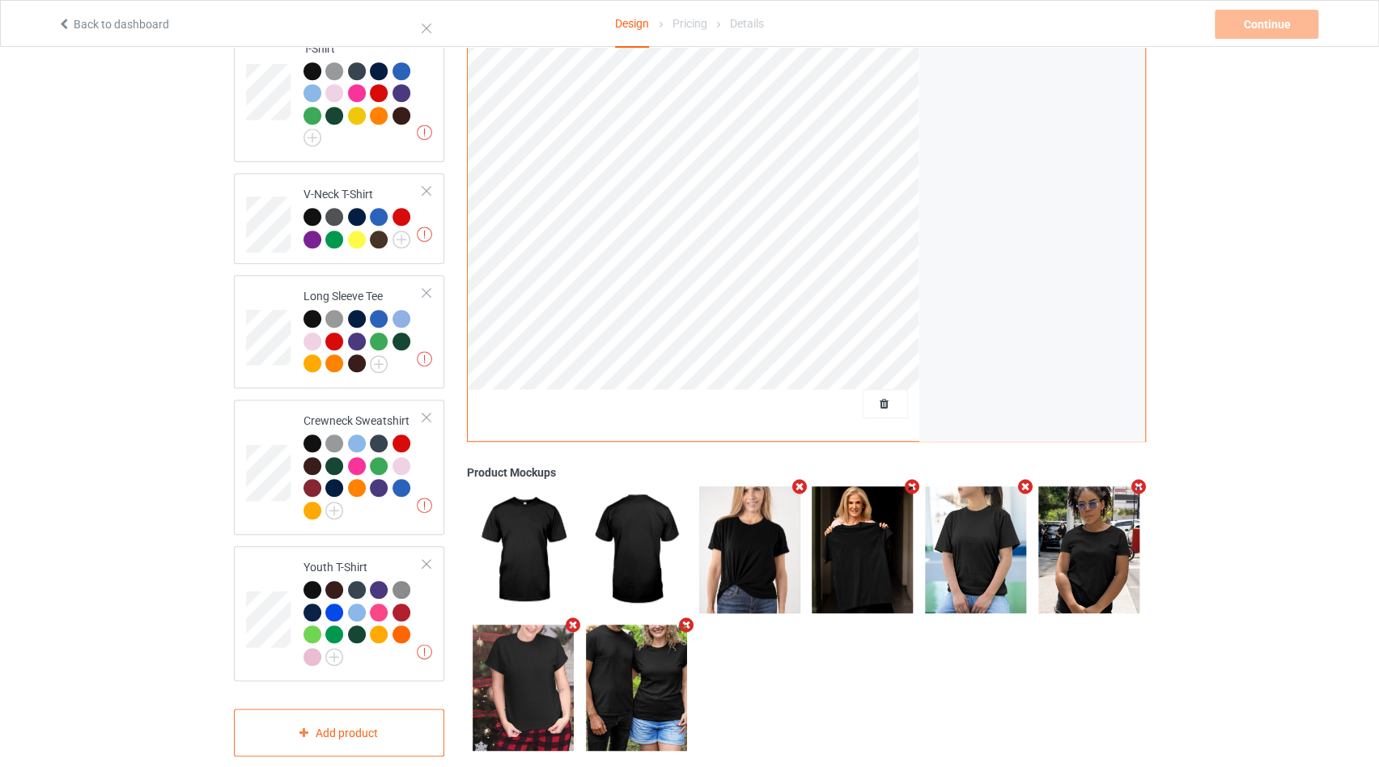
scroll to position [478, 0]
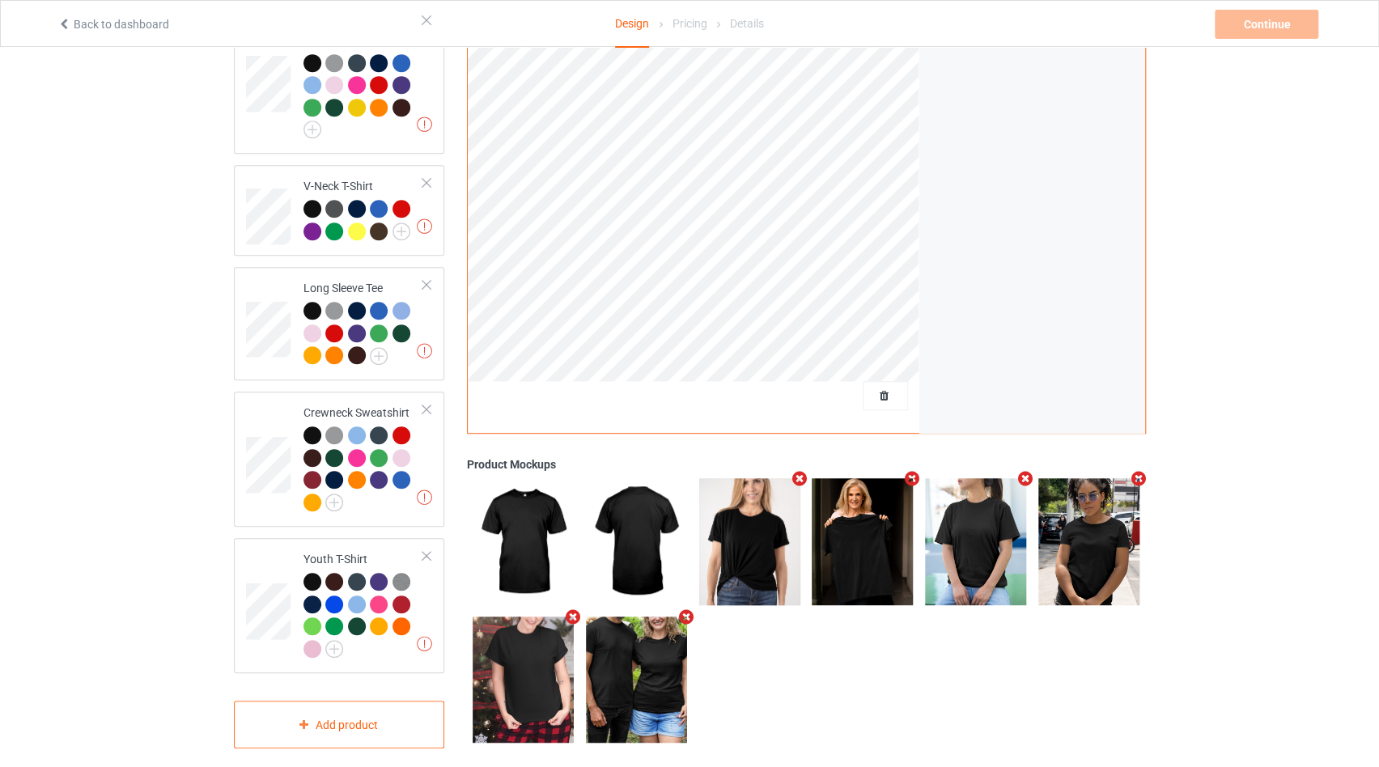
click at [683, 609] on icon "Remove mockup" at bounding box center [686, 617] width 20 height 17
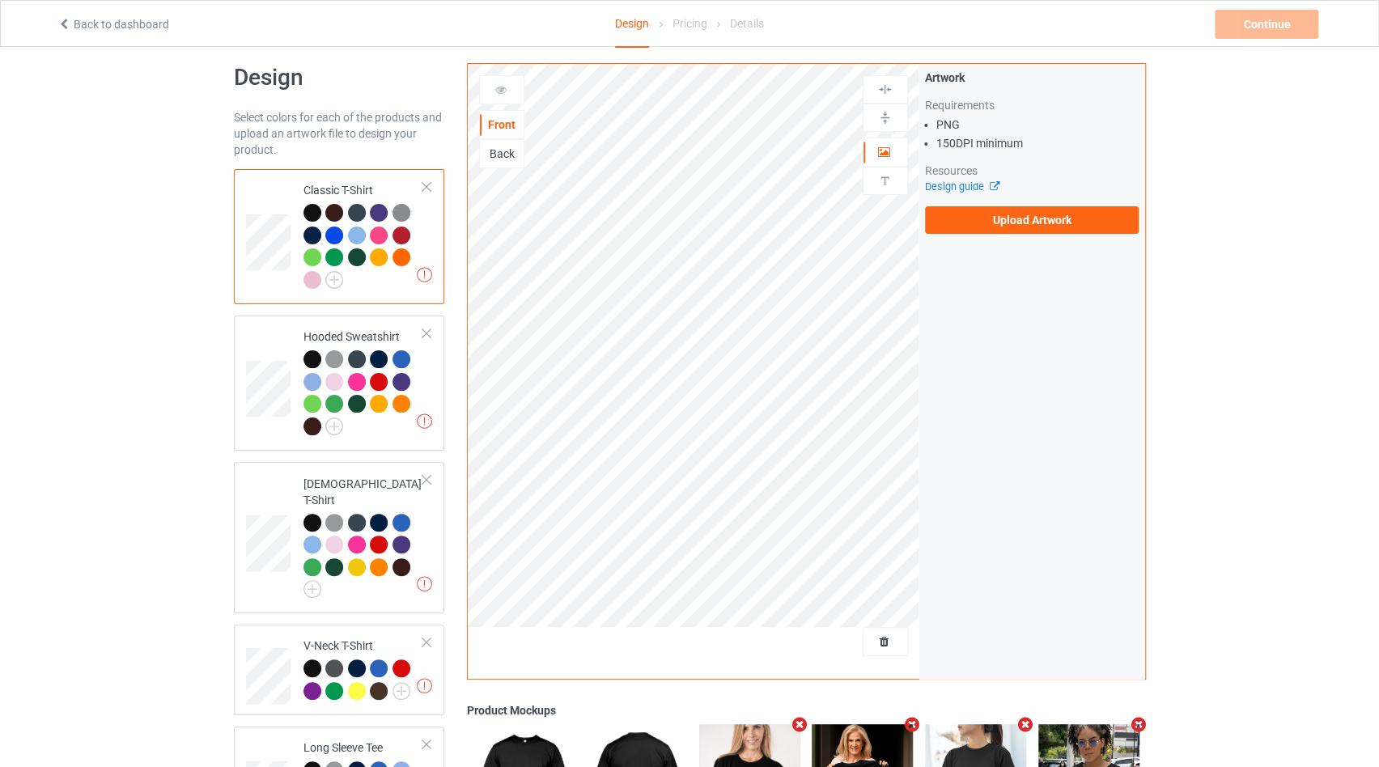
scroll to position [0, 0]
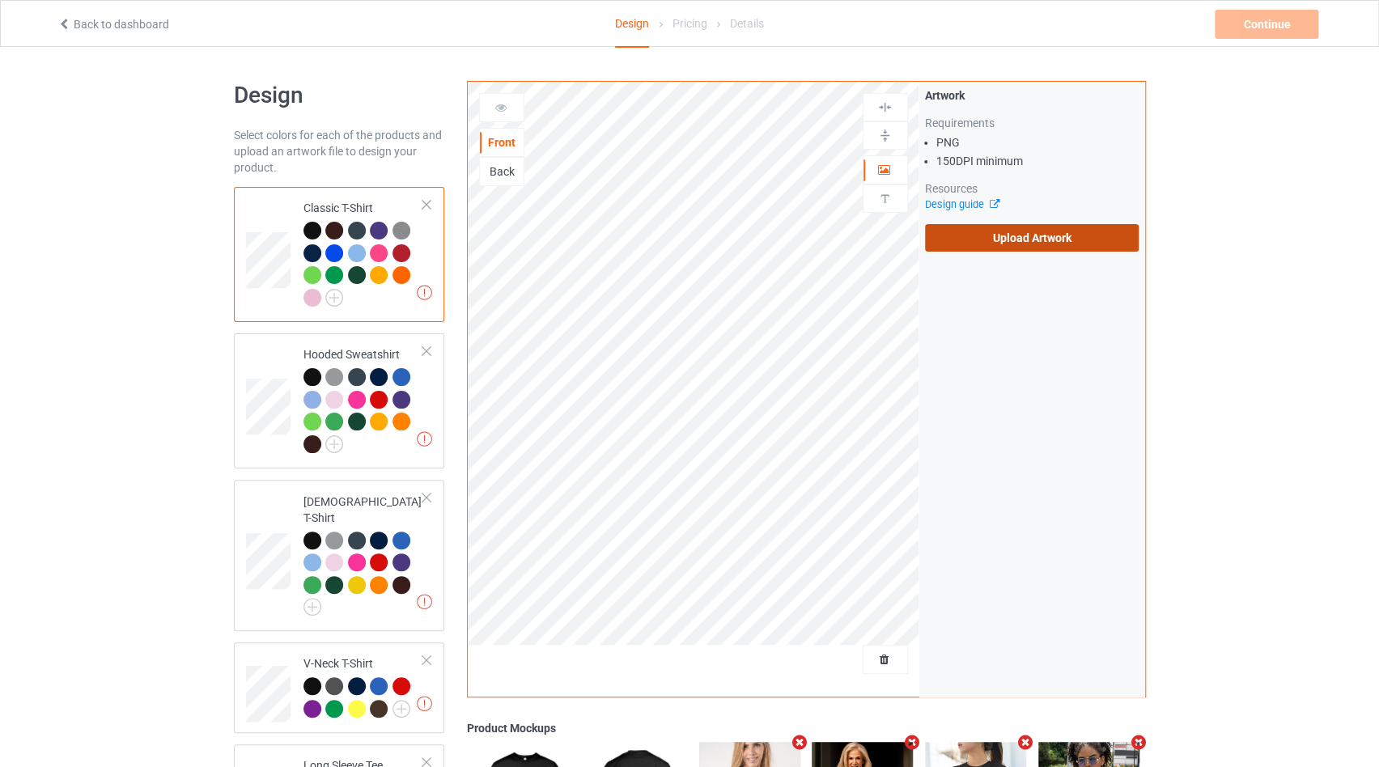
click at [1034, 236] on label "Upload Artwork" at bounding box center [1032, 238] width 214 height 28
click at [0, 0] on input "Upload Artwork" at bounding box center [0, 0] width 0 height 0
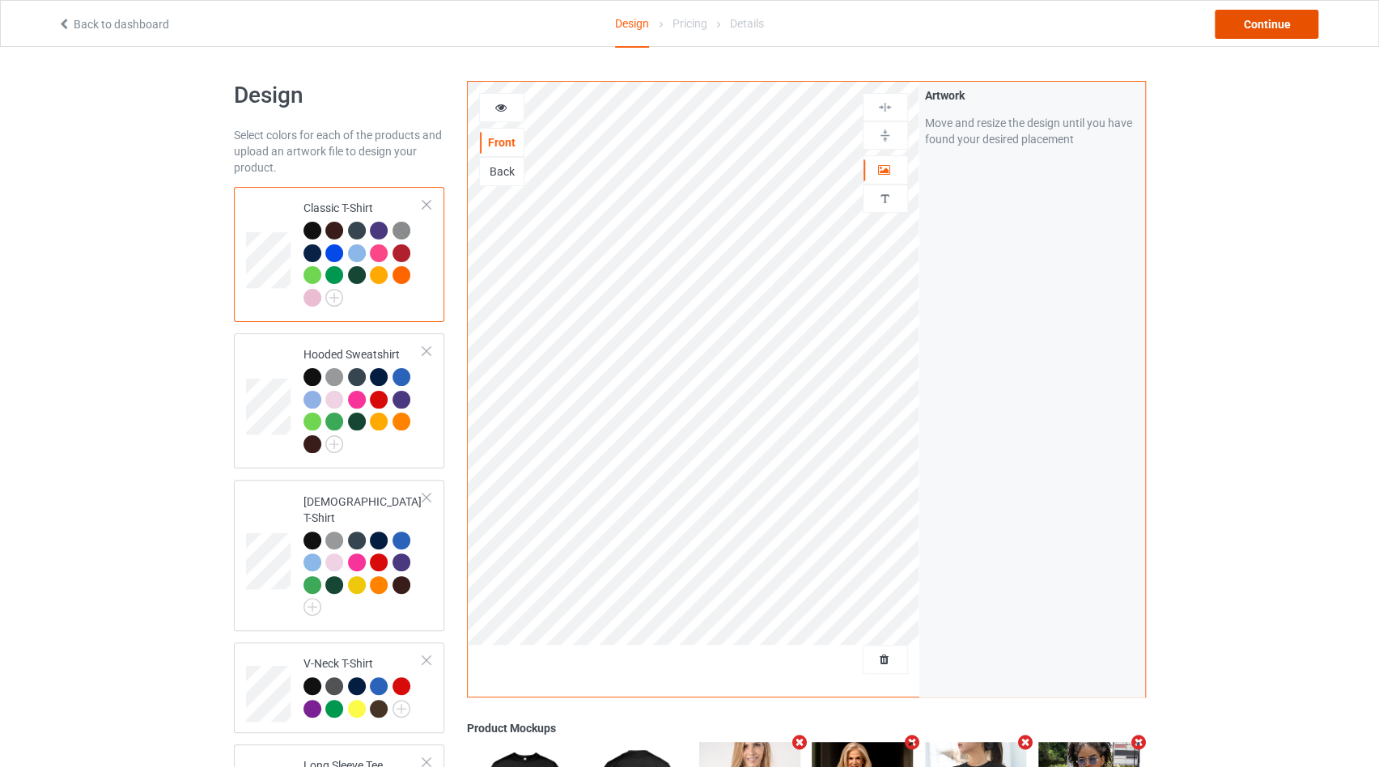
click at [1267, 25] on div "Continue" at bounding box center [1267, 24] width 104 height 29
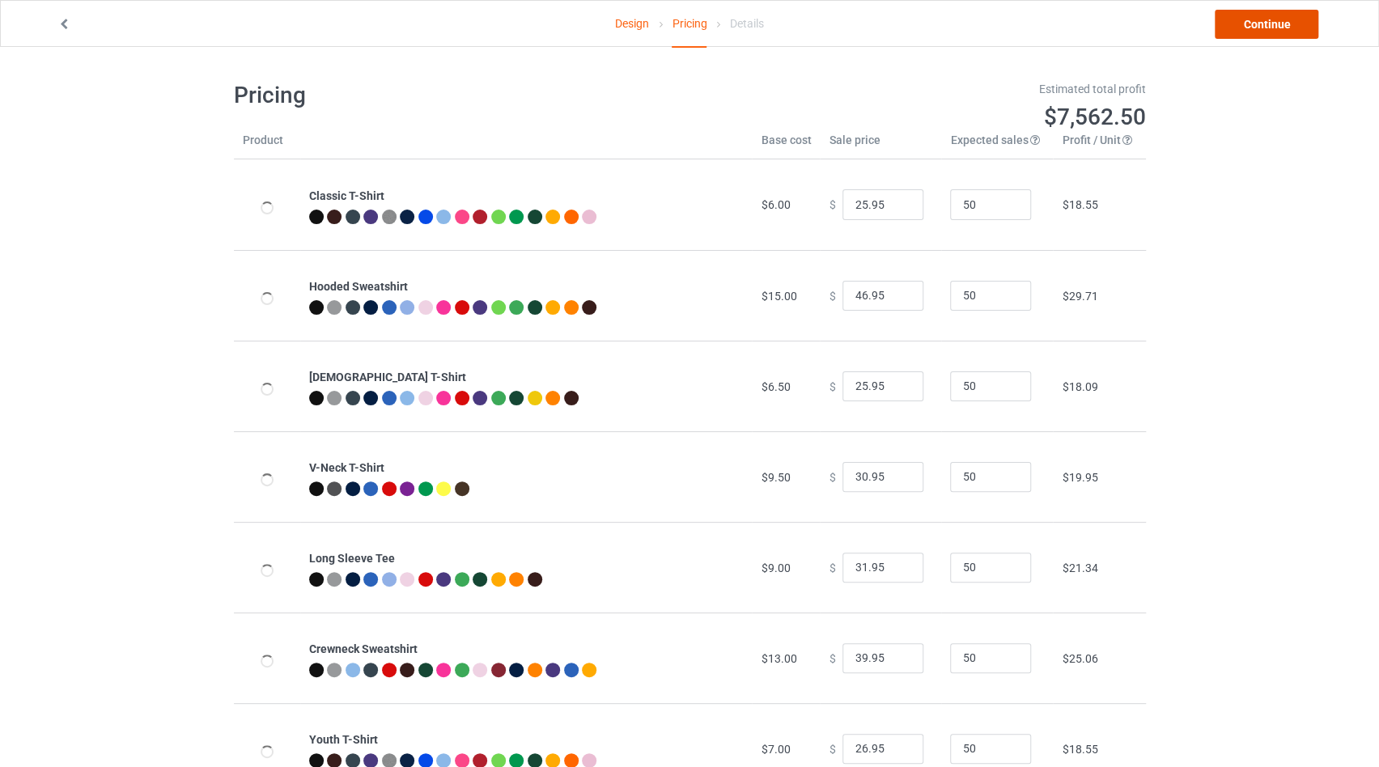
click at [1263, 33] on link "Continue" at bounding box center [1267, 24] width 104 height 29
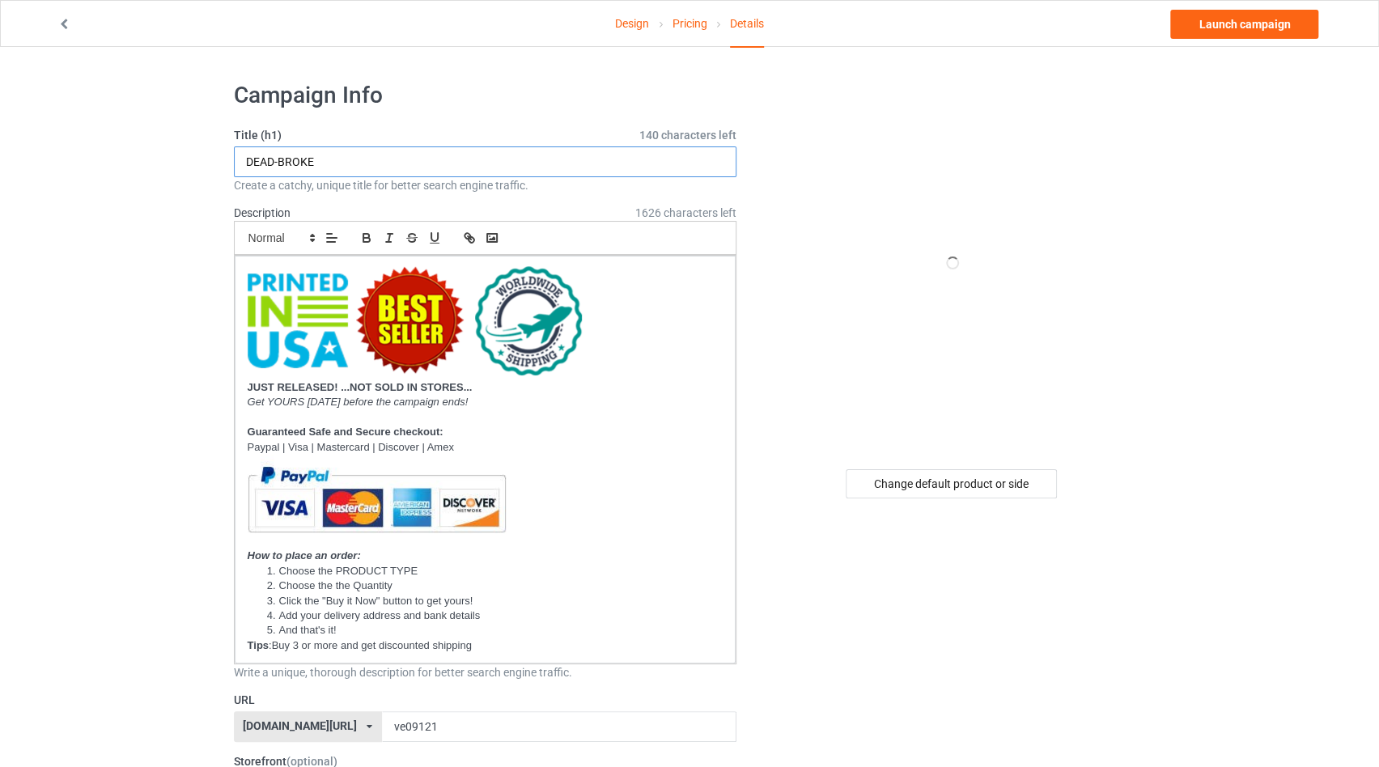
click at [479, 170] on input "DEAD-BROKE" at bounding box center [485, 161] width 503 height 31
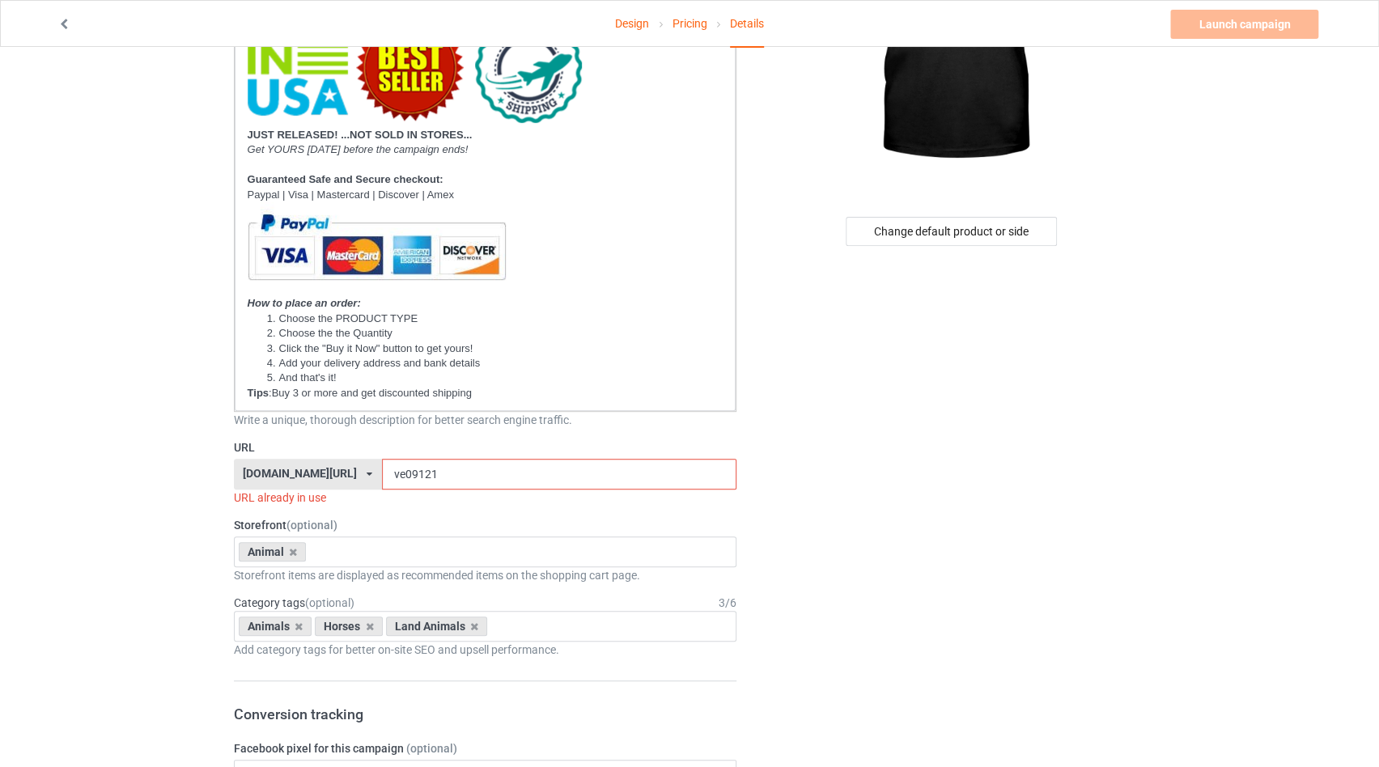
scroll to position [343, 0]
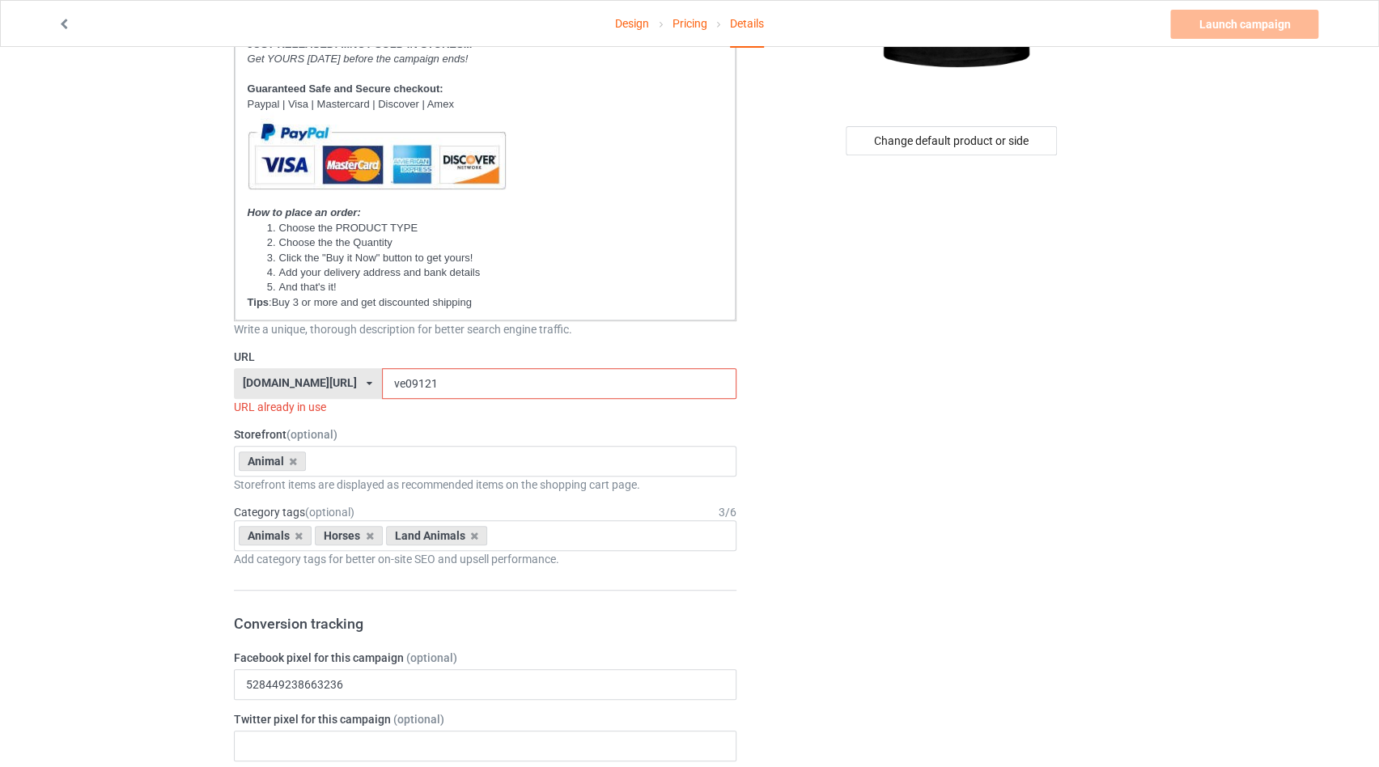
type input "HORSE GIRLS"
drag, startPoint x: 427, startPoint y: 387, endPoint x: 383, endPoint y: 378, distance: 45.4
click at [383, 378] on input "ve09121" at bounding box center [559, 383] width 355 height 31
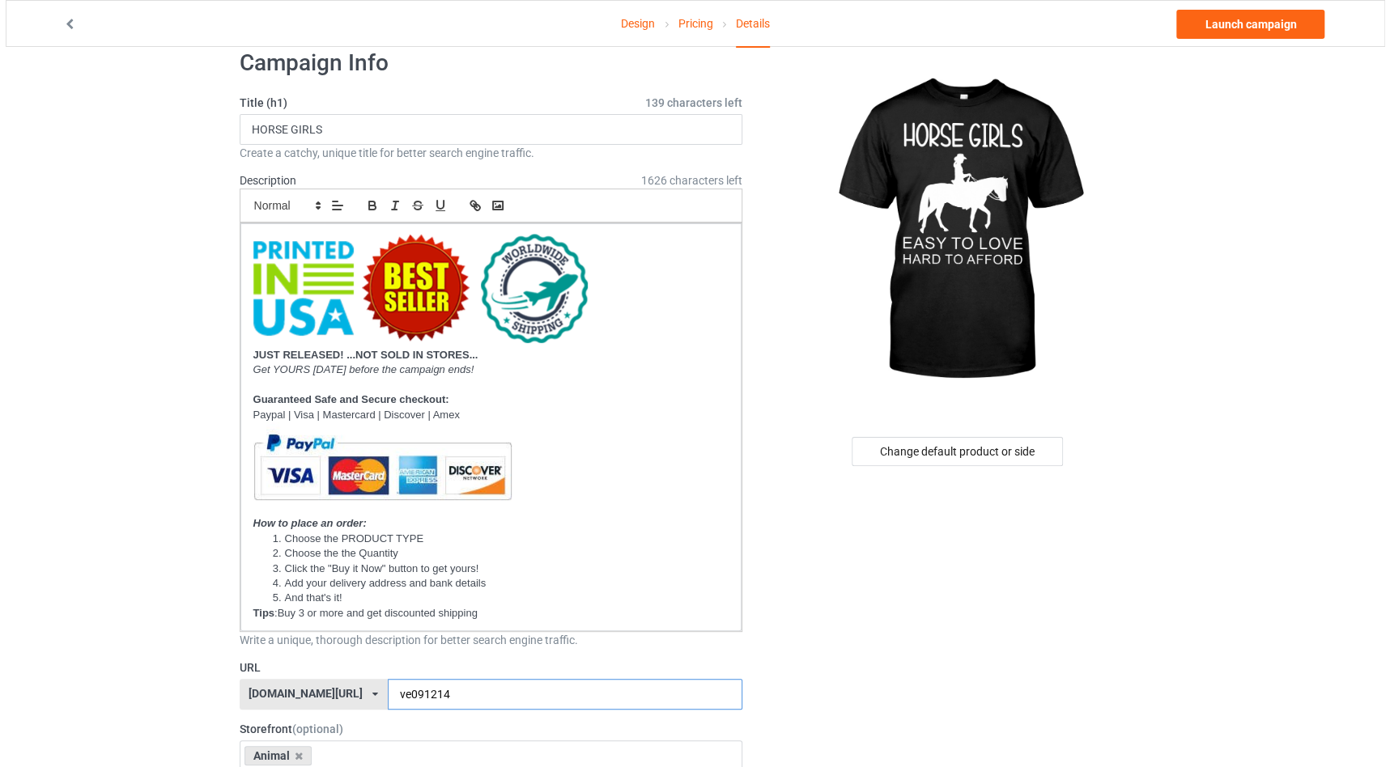
scroll to position [0, 0]
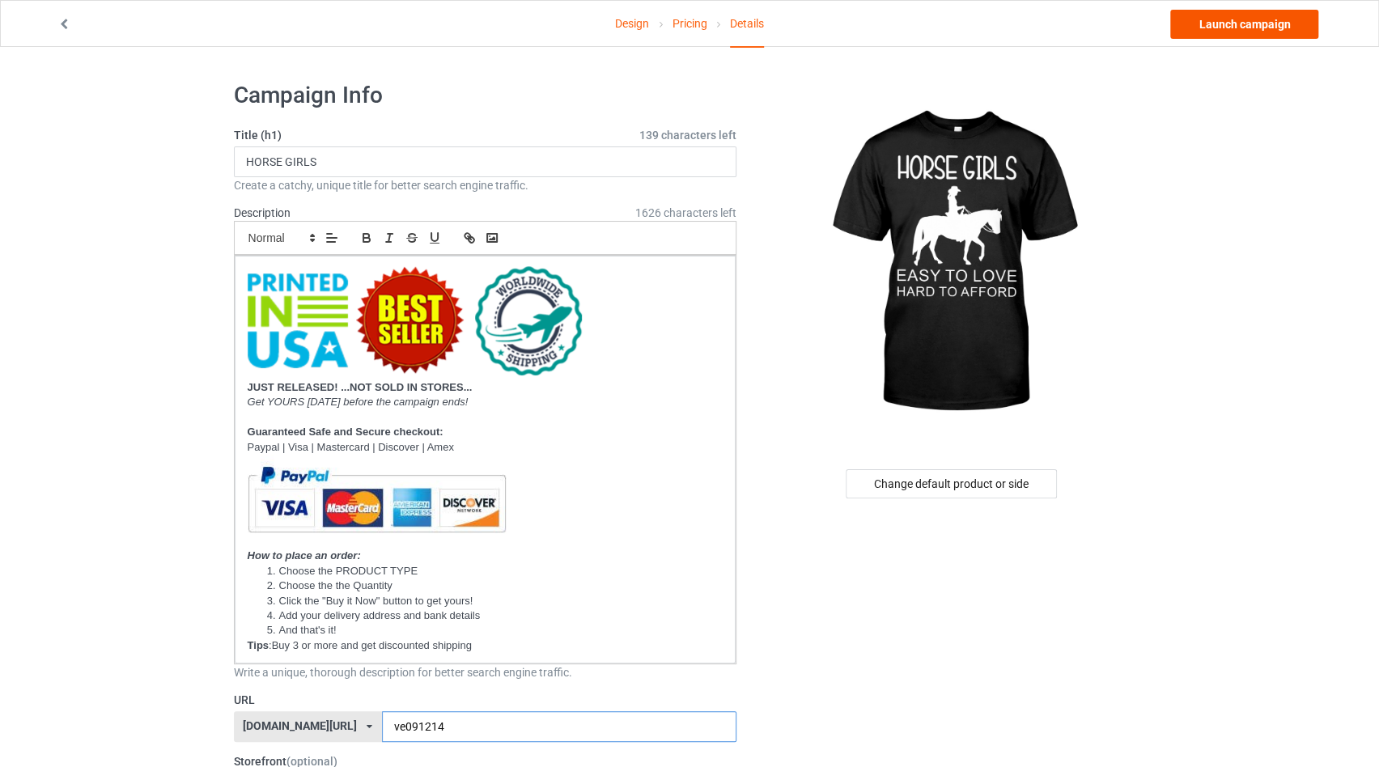
type input "ve091214"
click at [1238, 30] on link "Launch campaign" at bounding box center [1244, 24] width 148 height 29
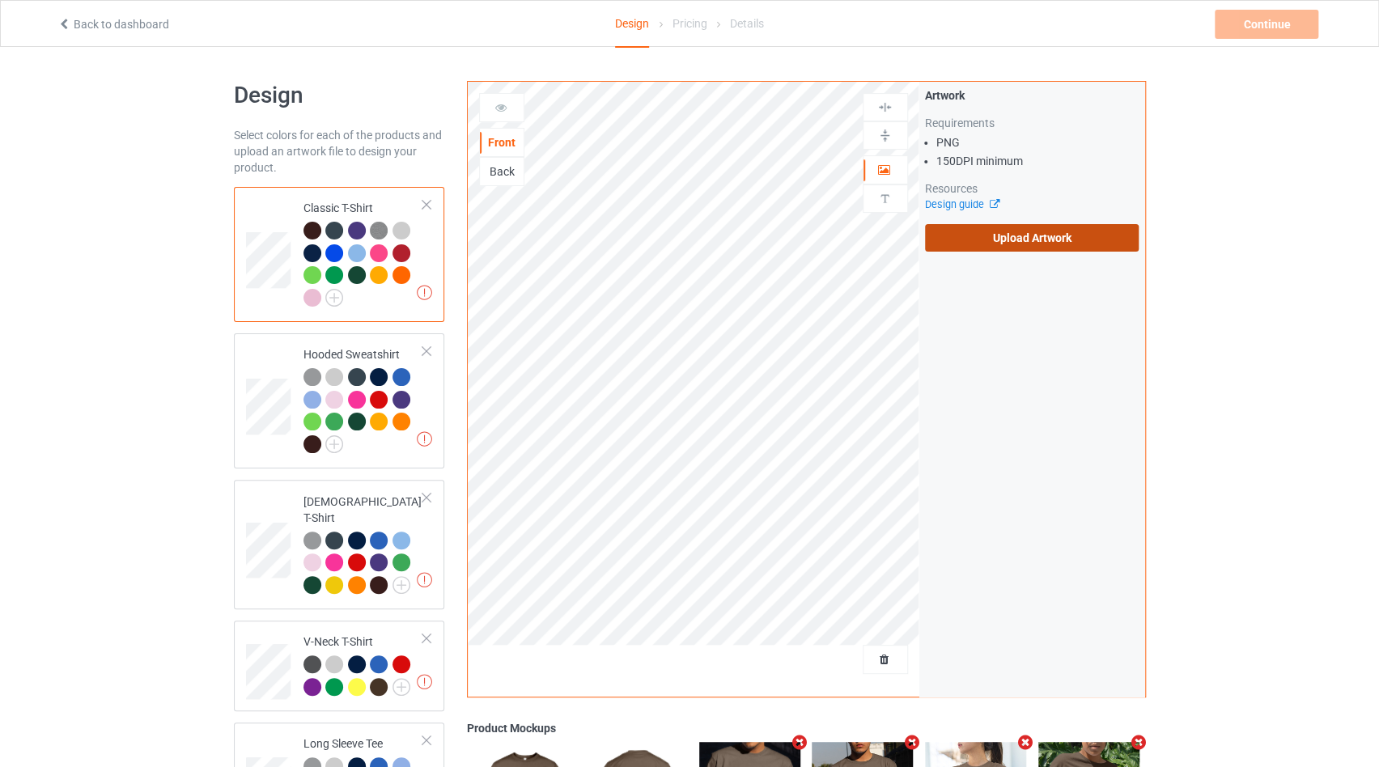
click at [971, 244] on label "Upload Artwork" at bounding box center [1032, 238] width 214 height 28
click at [0, 0] on input "Upload Artwork" at bounding box center [0, 0] width 0 height 0
click at [991, 229] on label "Upload Artwork" at bounding box center [1032, 238] width 214 height 28
click at [0, 0] on input "Upload Artwork" at bounding box center [0, 0] width 0 height 0
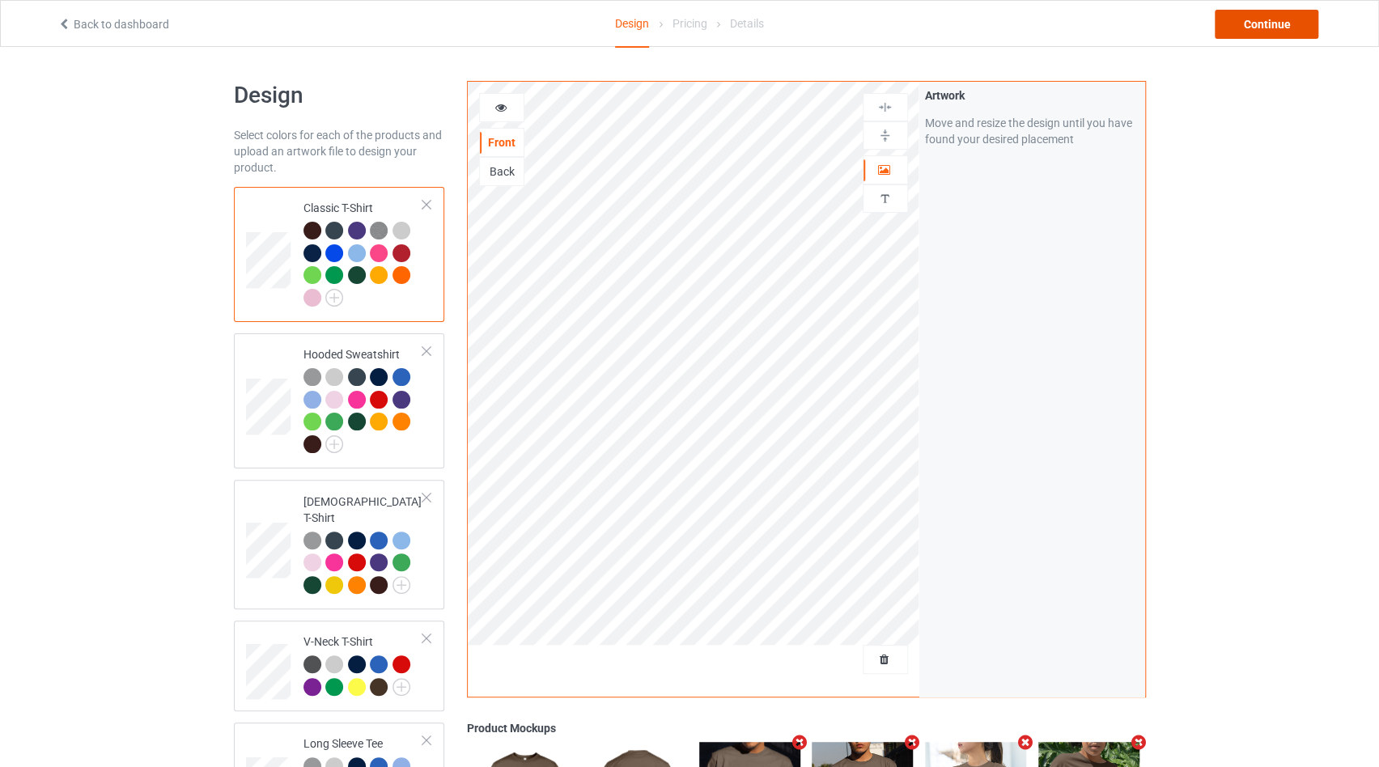
click at [1267, 28] on div "Continue" at bounding box center [1267, 24] width 104 height 29
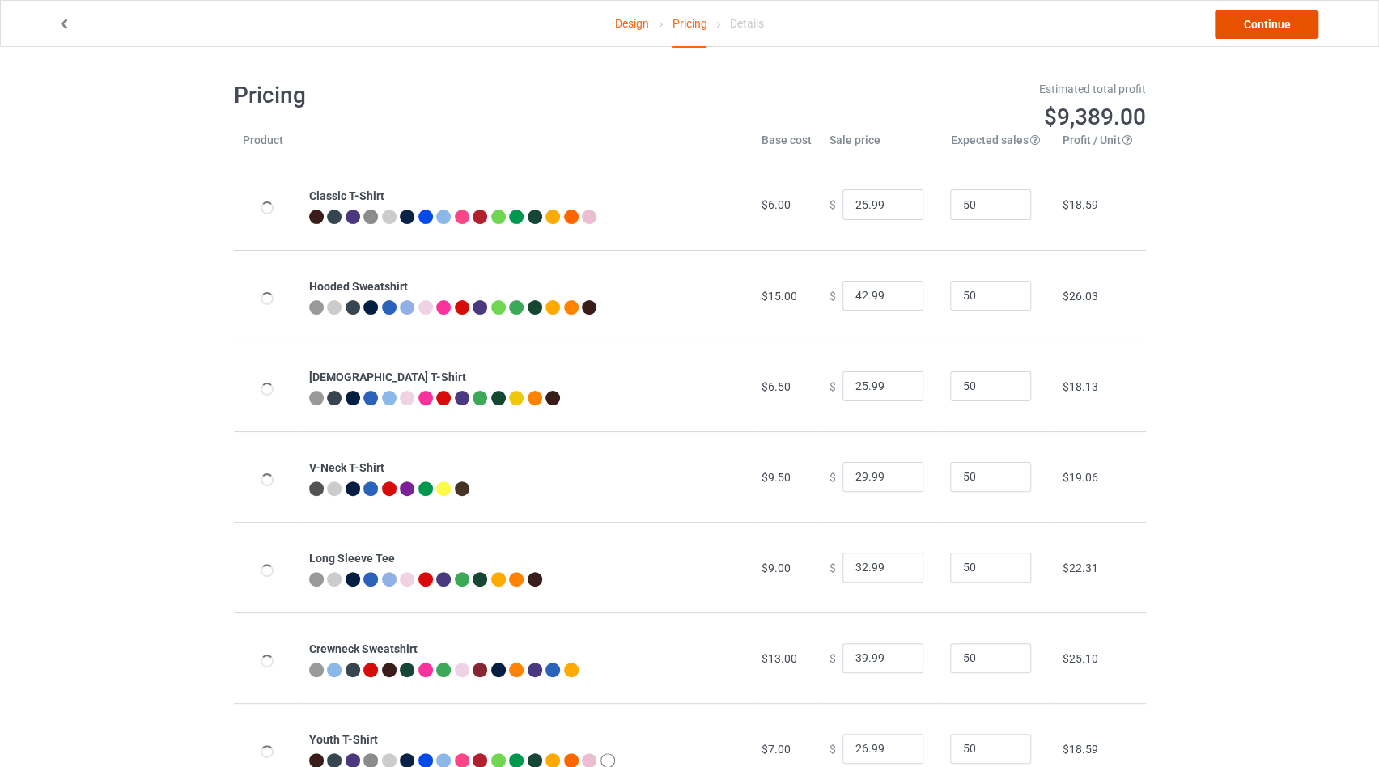
click at [1270, 29] on link "Continue" at bounding box center [1267, 24] width 104 height 29
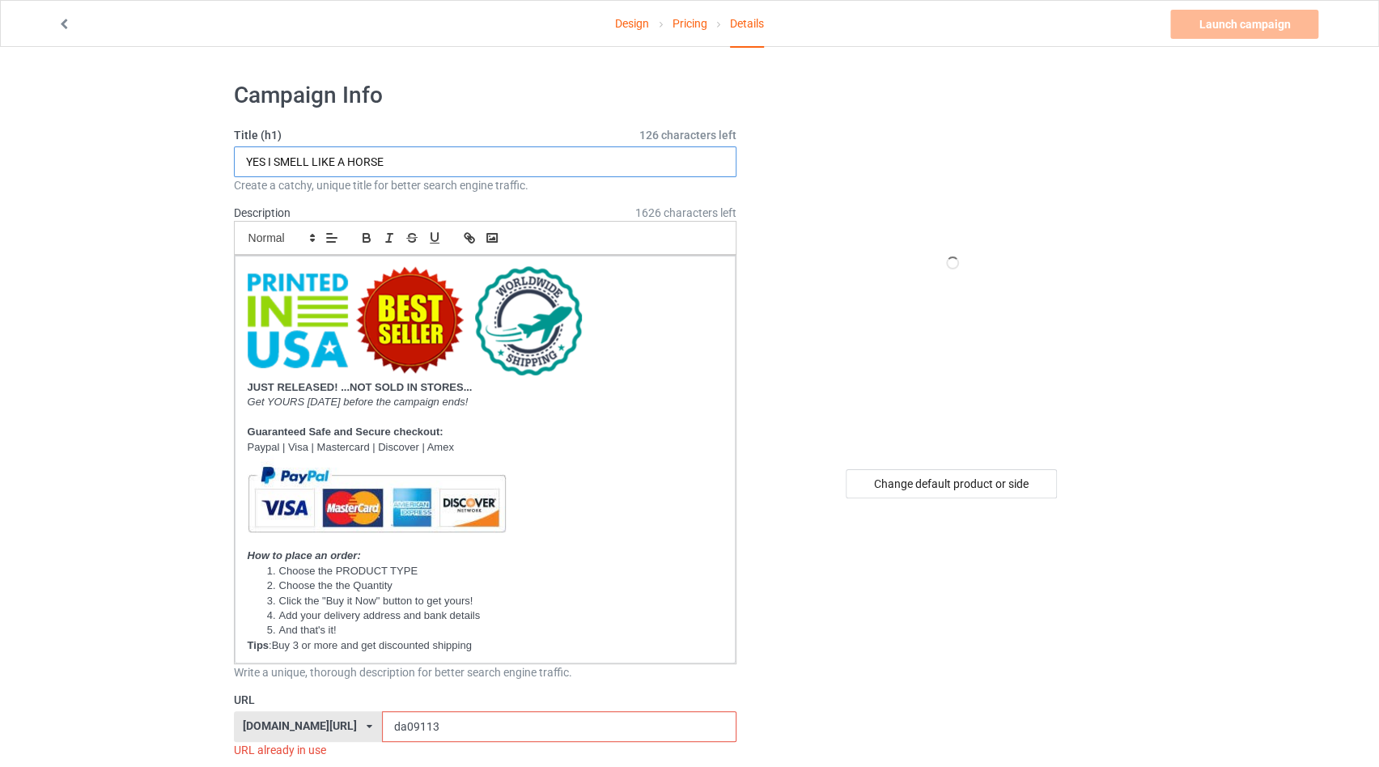
click at [412, 156] on input "YES I SMELL LIKE A HORSE" at bounding box center [485, 161] width 503 height 31
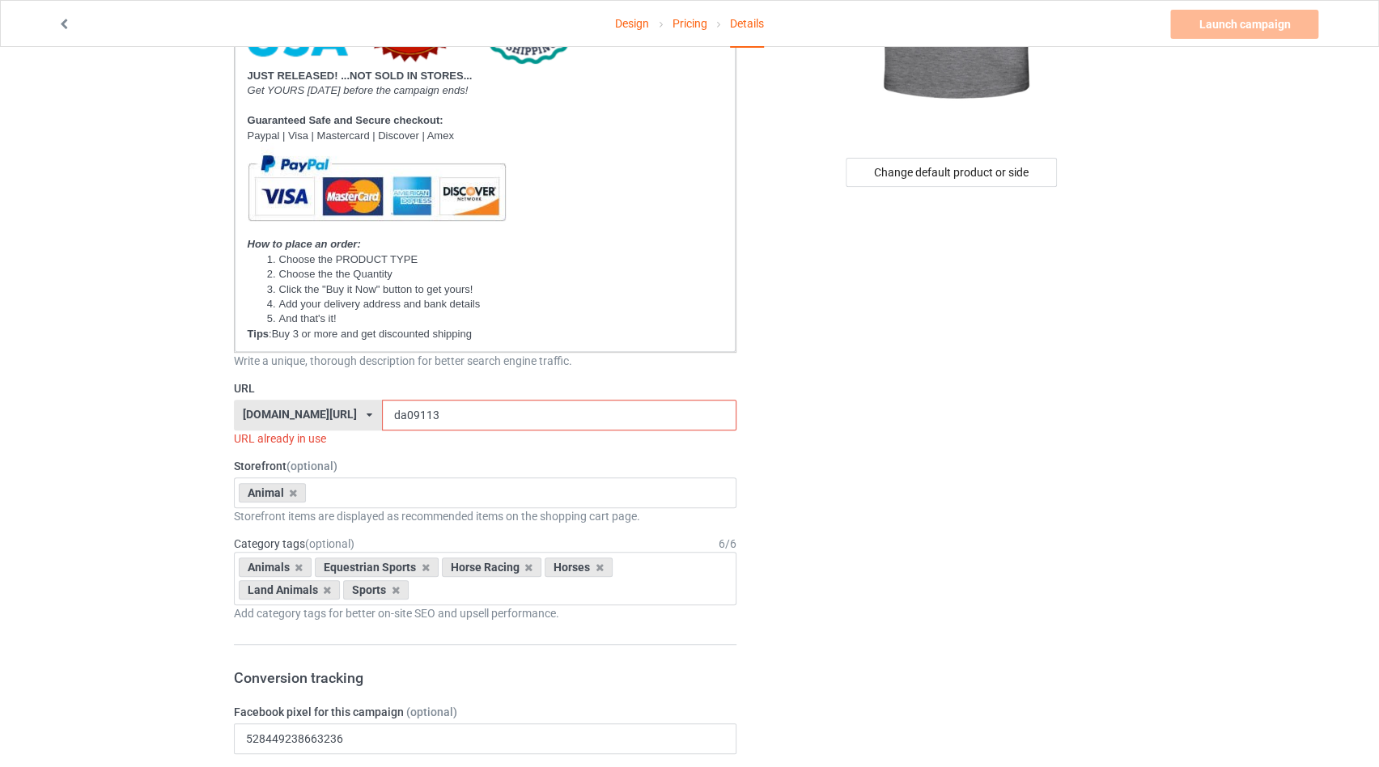
scroll to position [343, 0]
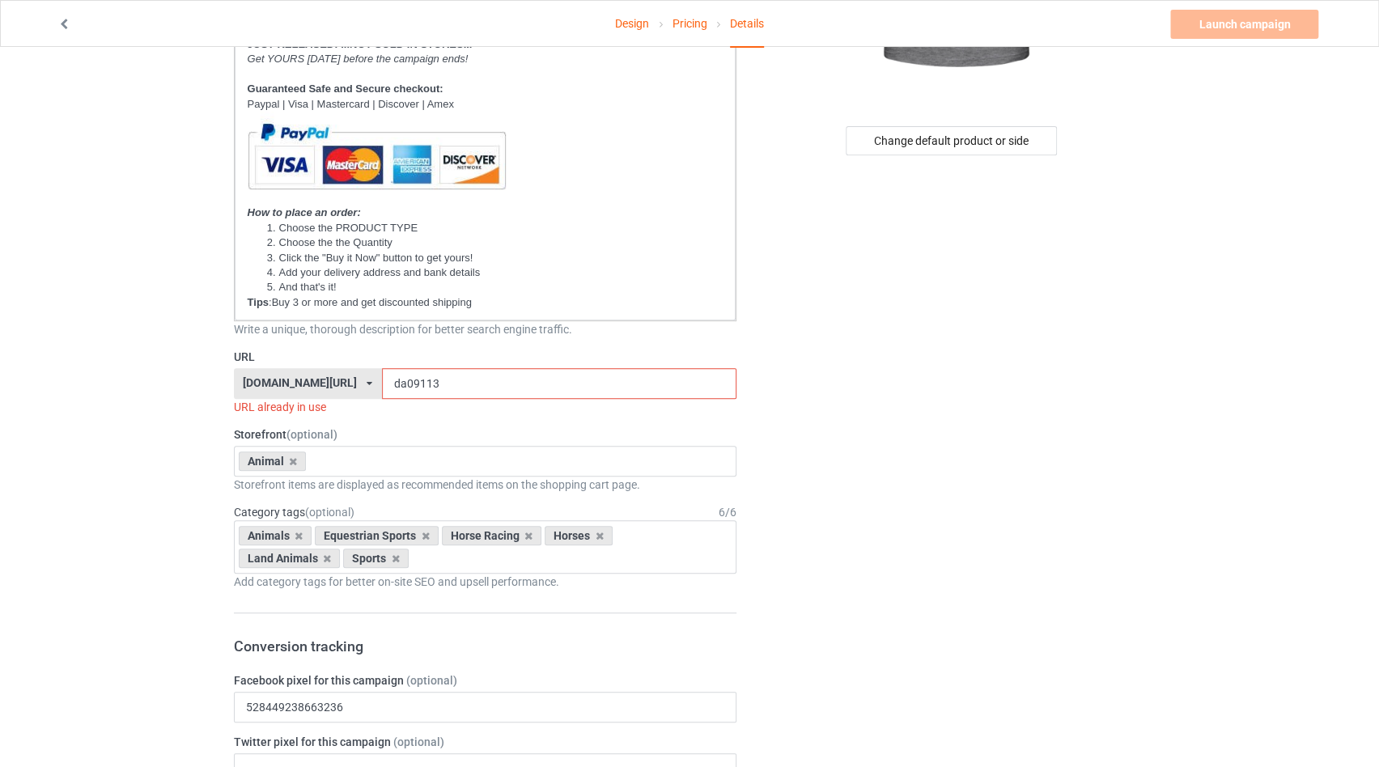
type input "ROSES ARE RED VIOLETS ARE BLUE I EAT ALL YOUR MONEY AND TURN IT TO POO"
drag, startPoint x: 402, startPoint y: 371, endPoint x: 380, endPoint y: 378, distance: 23.8
click at [382, 378] on input "da09113" at bounding box center [559, 383] width 355 height 31
drag, startPoint x: 375, startPoint y: 385, endPoint x: 411, endPoint y: 384, distance: 36.4
click at [411, 384] on input "da09113" at bounding box center [559, 383] width 355 height 31
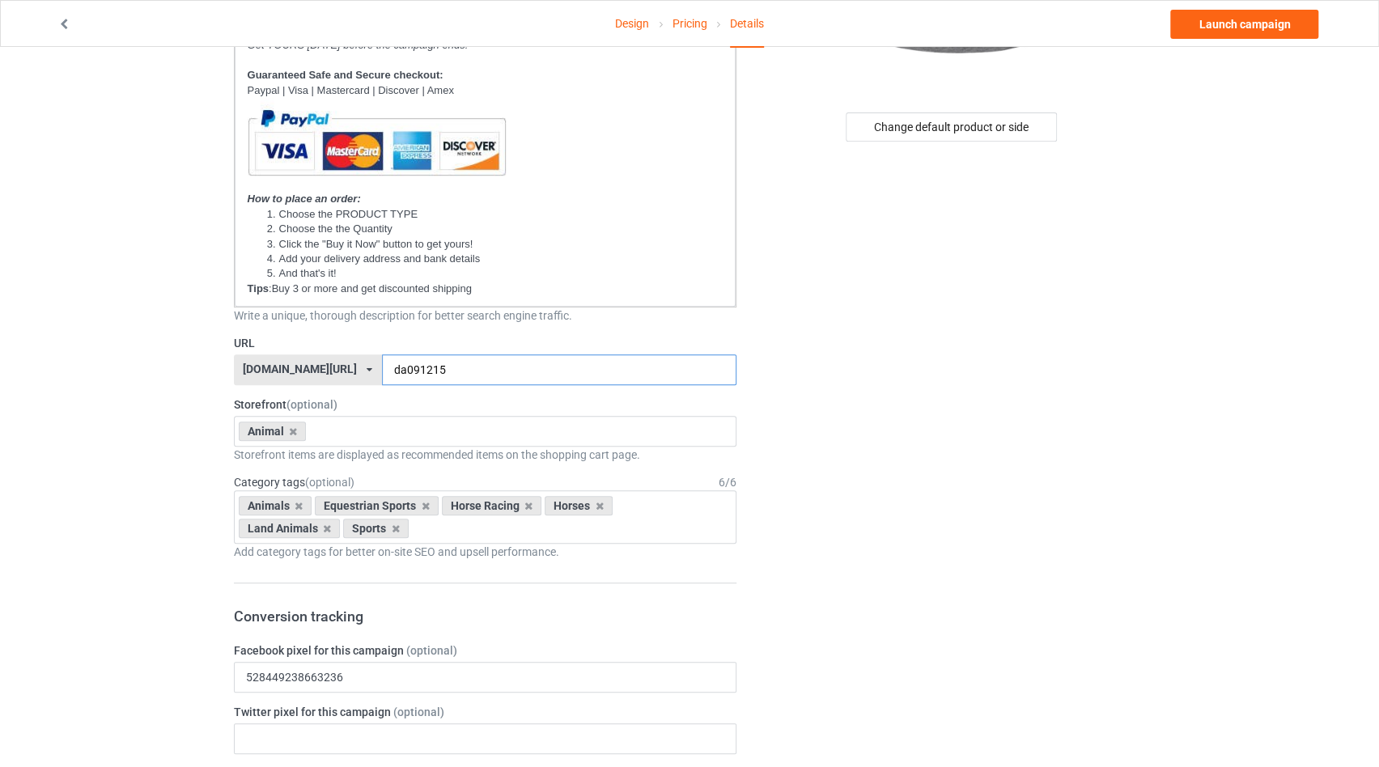
scroll to position [171, 0]
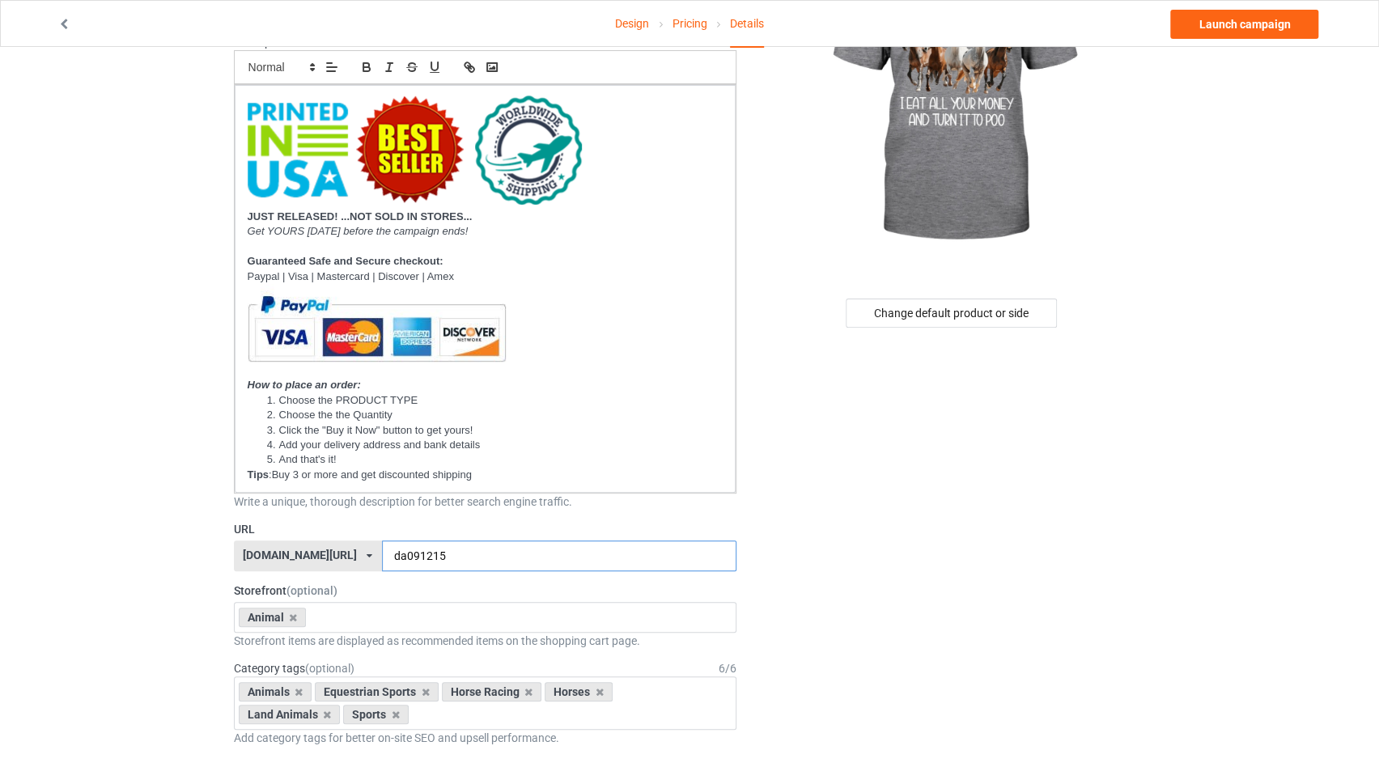
type input "da091215"
click at [624, 21] on link "Design" at bounding box center [632, 23] width 34 height 45
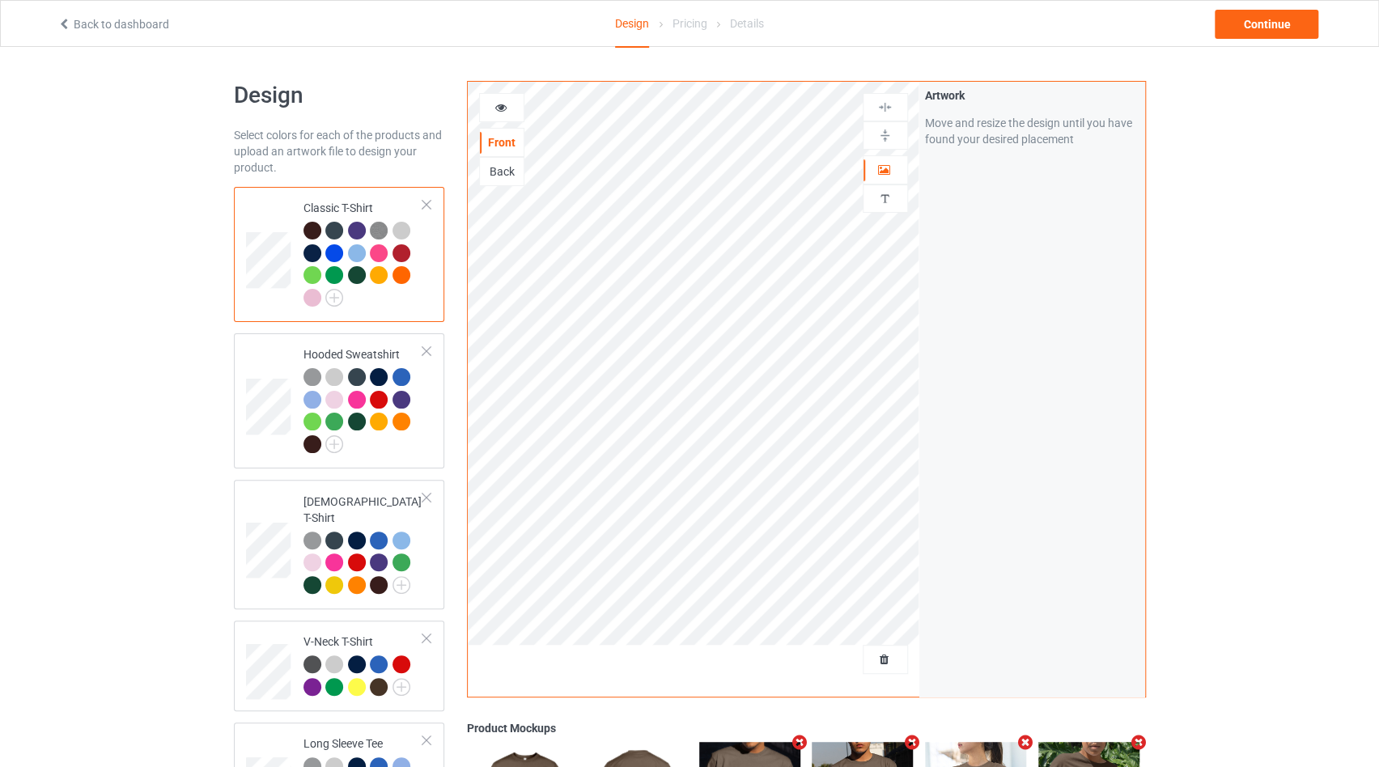
scroll to position [749, 0]
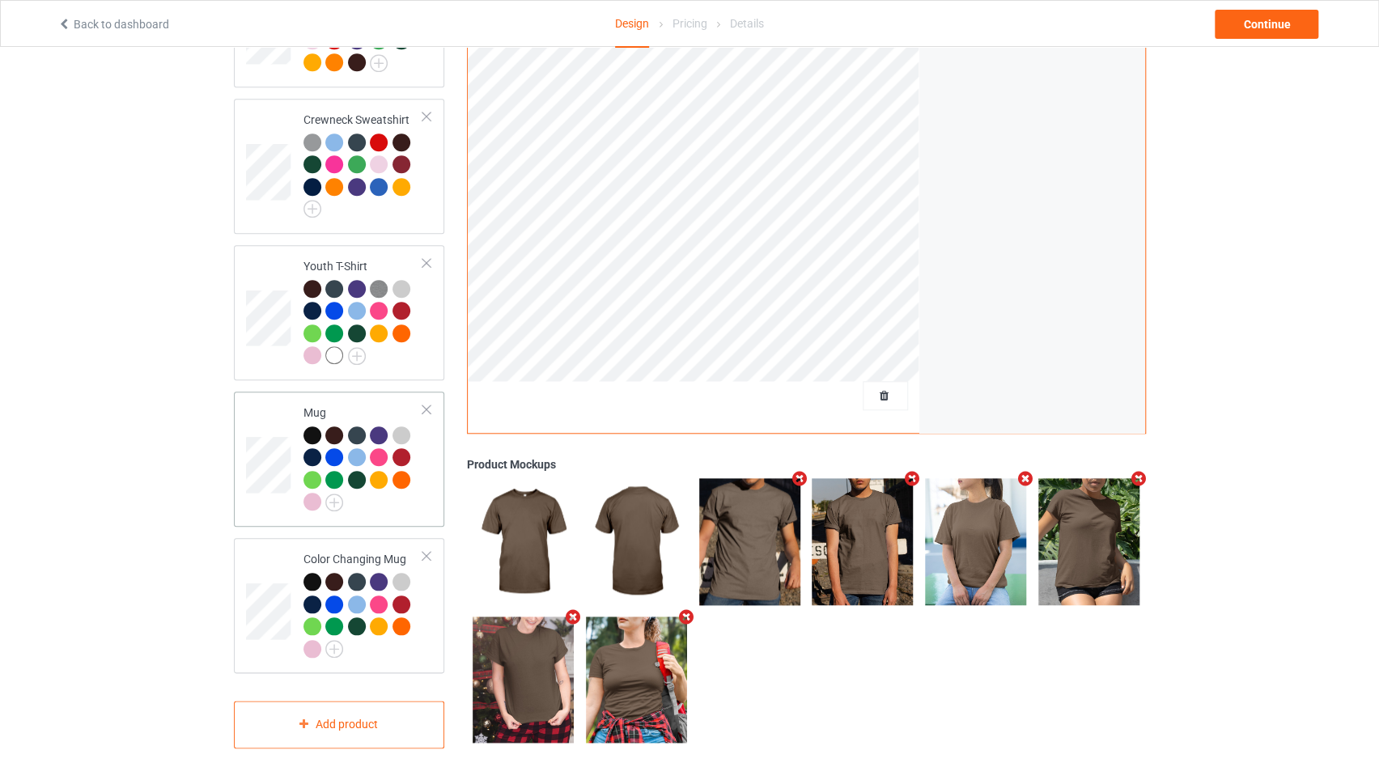
click at [423, 404] on div at bounding box center [426, 409] width 11 height 11
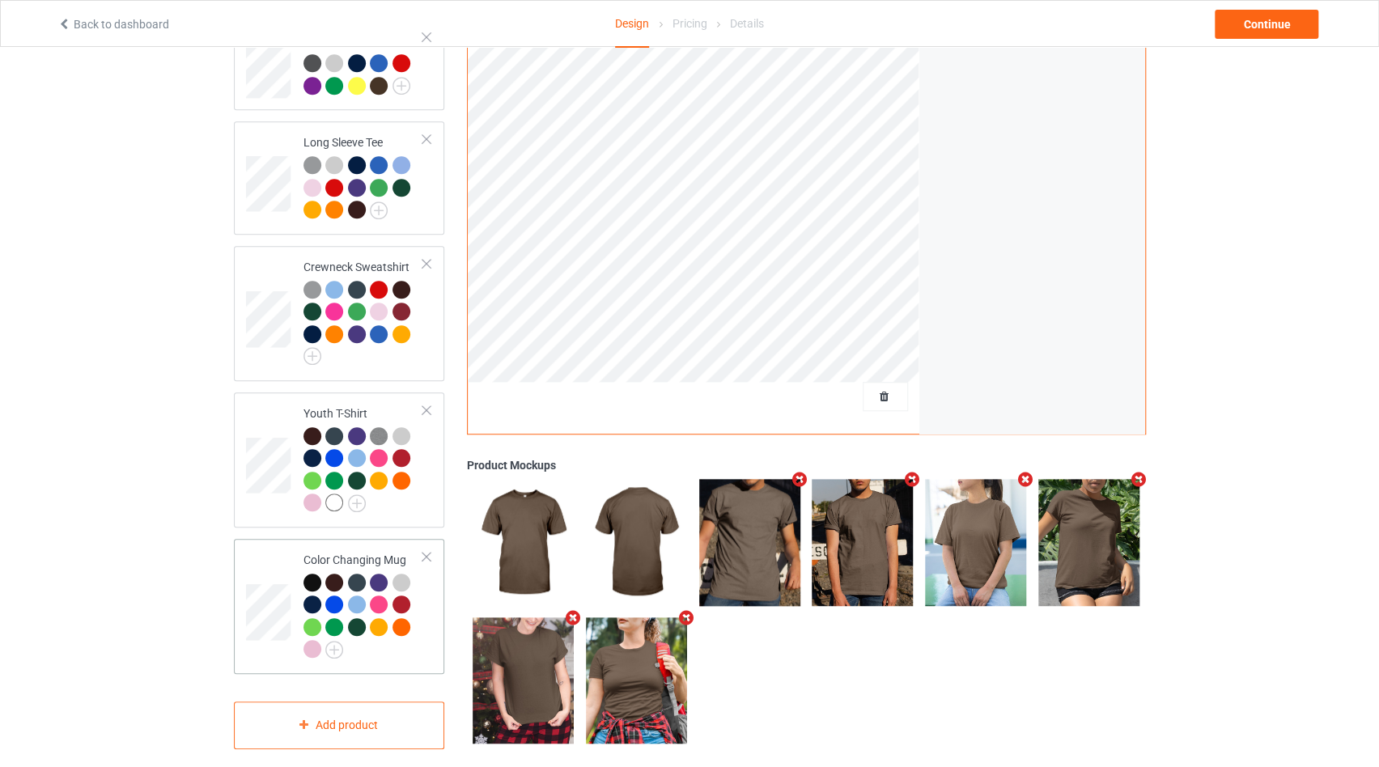
click at [426, 551] on div at bounding box center [426, 556] width 11 height 11
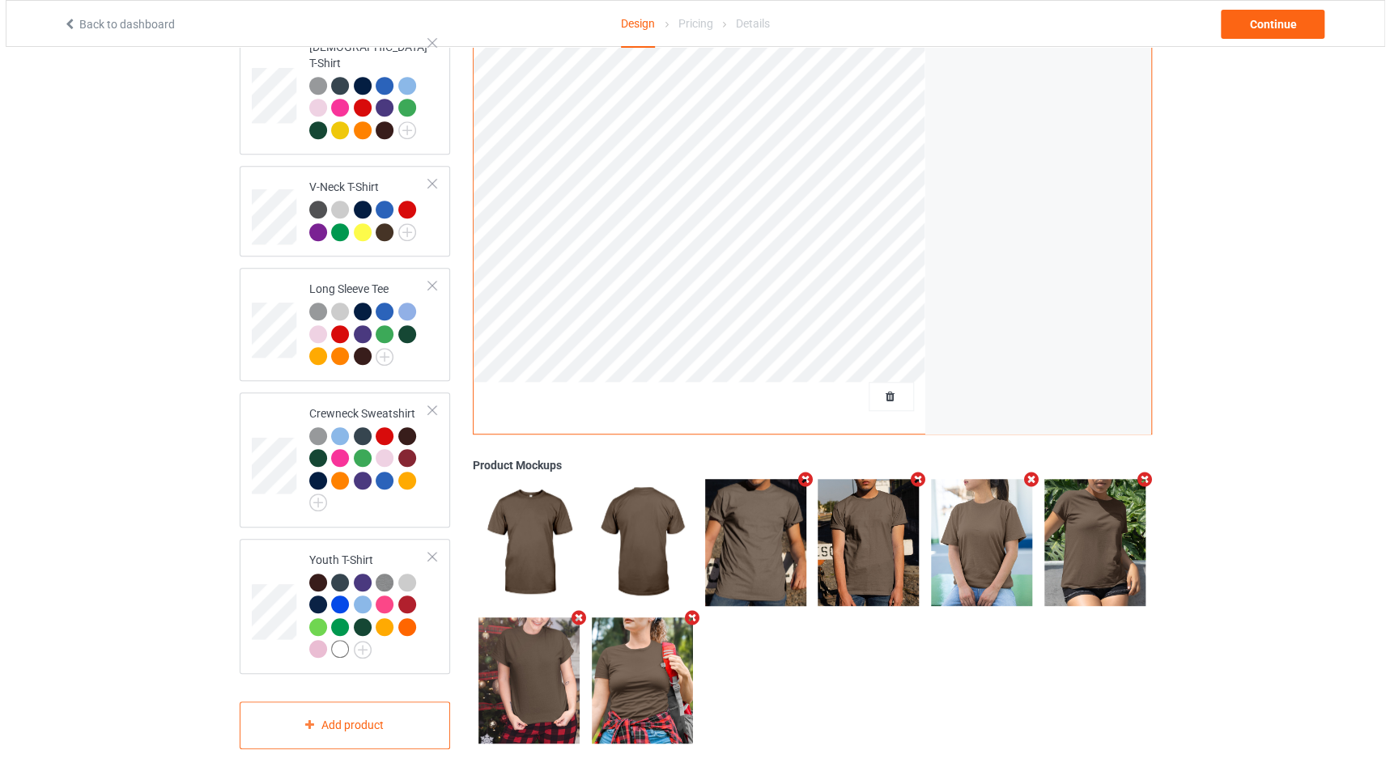
scroll to position [0, 0]
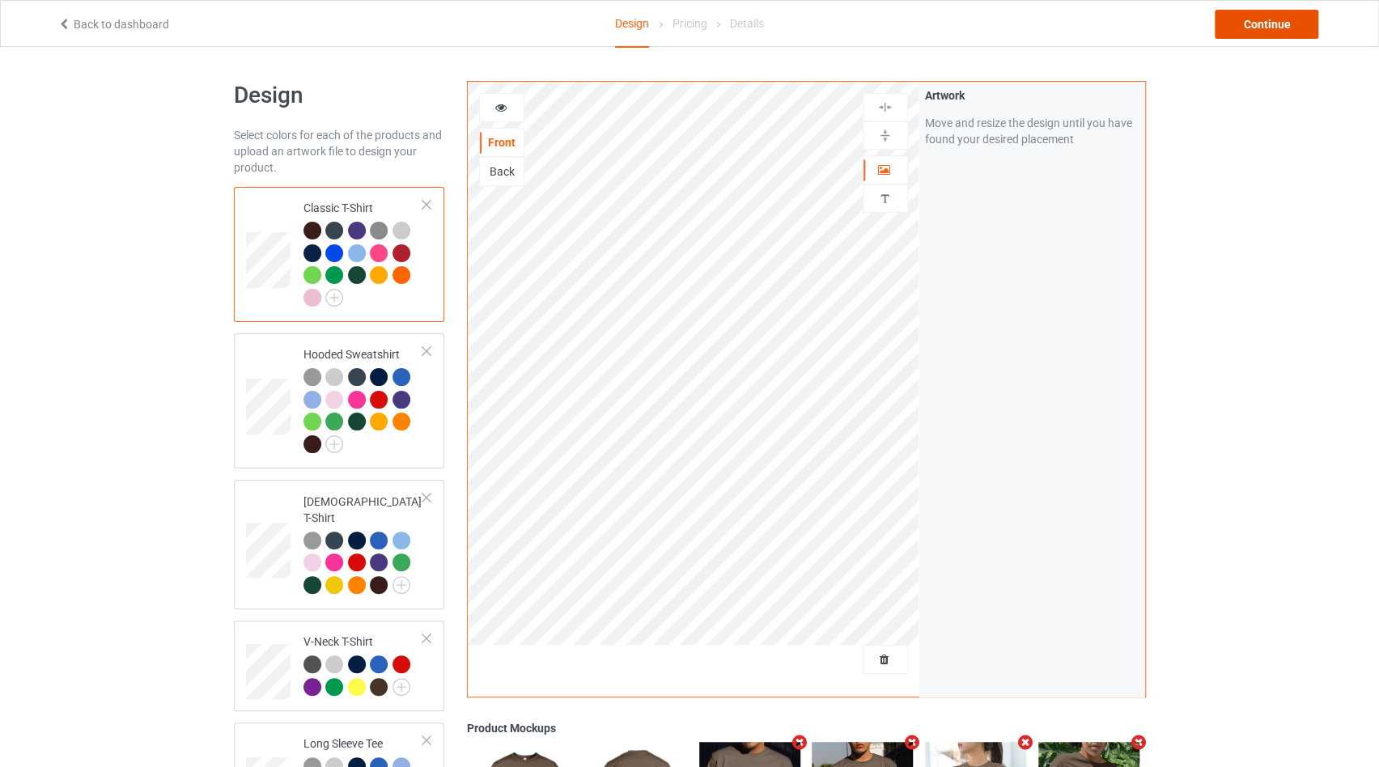
click at [1263, 21] on div "Continue" at bounding box center [1267, 24] width 104 height 29
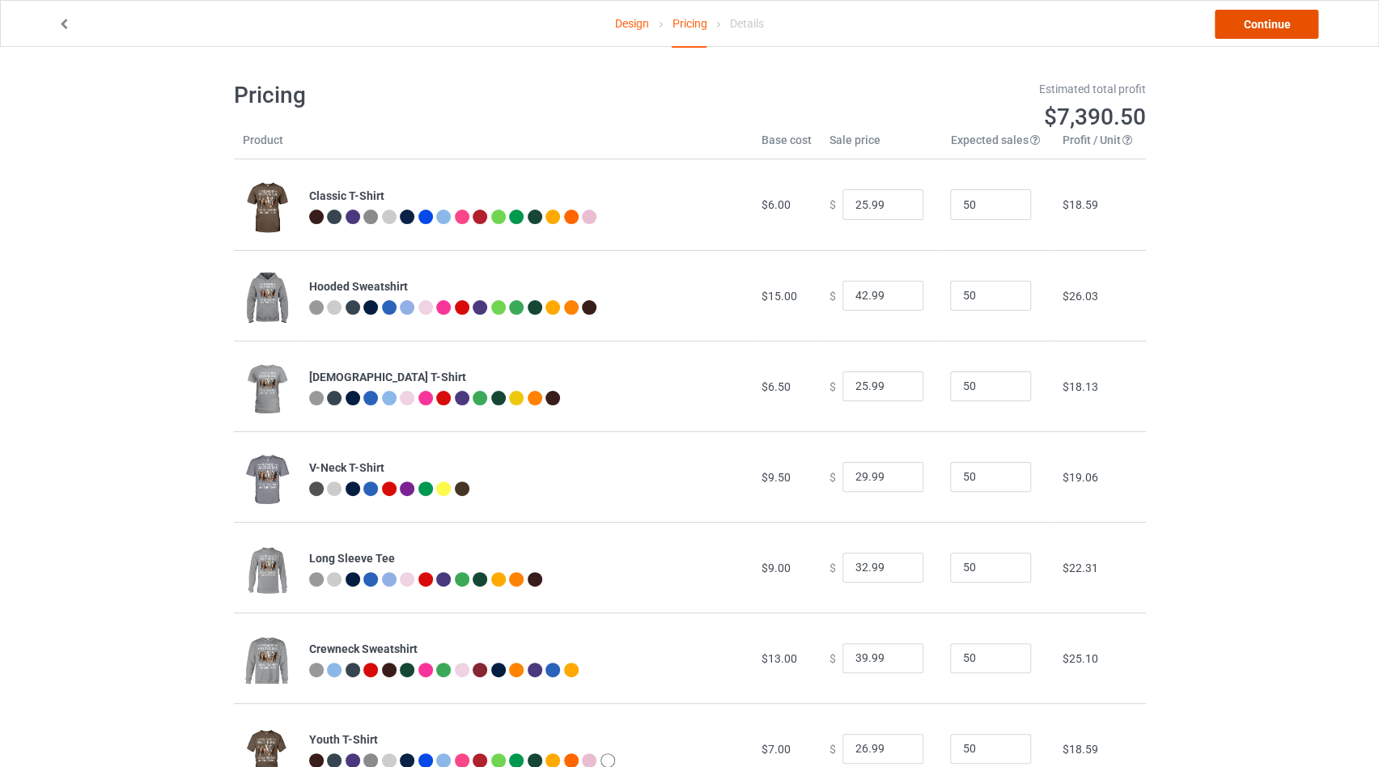
click at [1263, 27] on link "Continue" at bounding box center [1267, 24] width 104 height 29
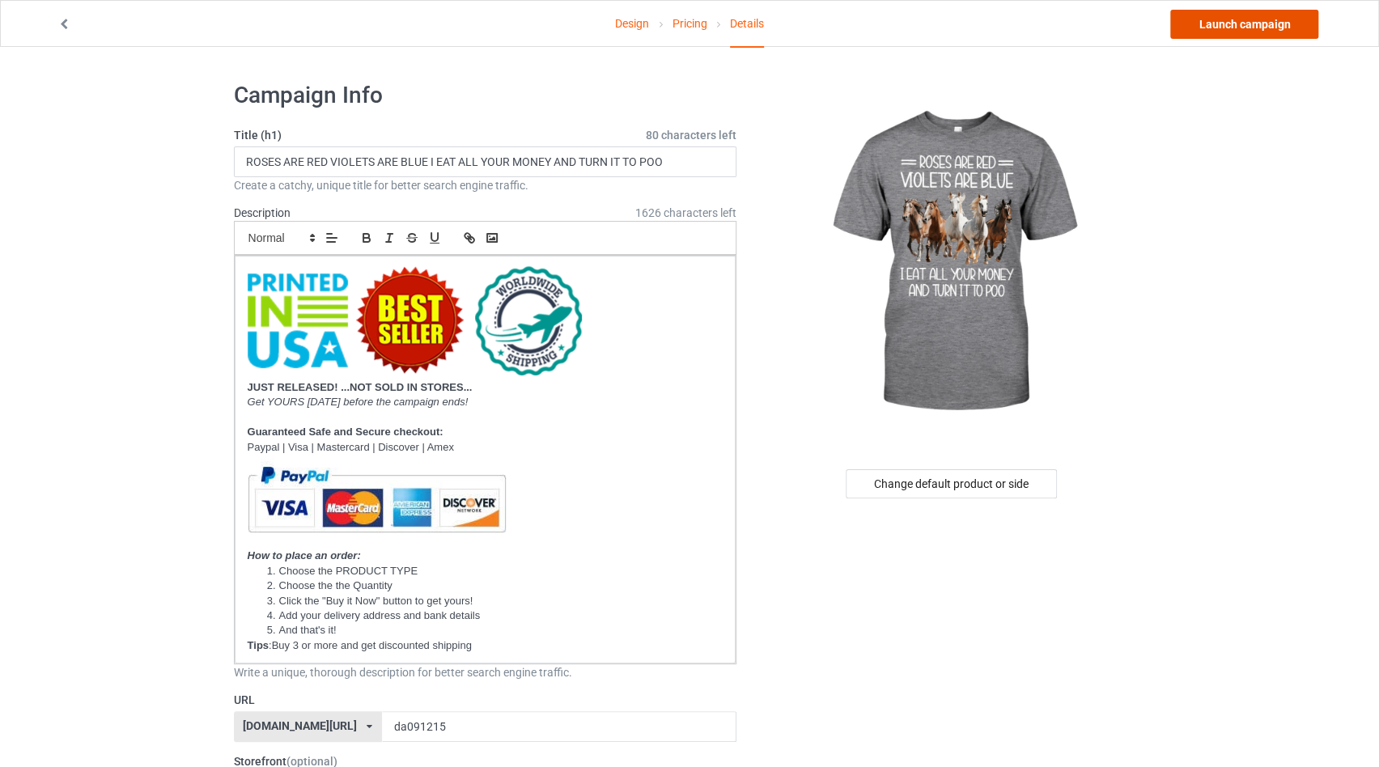
click at [1219, 23] on link "Launch campaign" at bounding box center [1244, 24] width 148 height 29
